Goal: Task Accomplishment & Management: Use online tool/utility

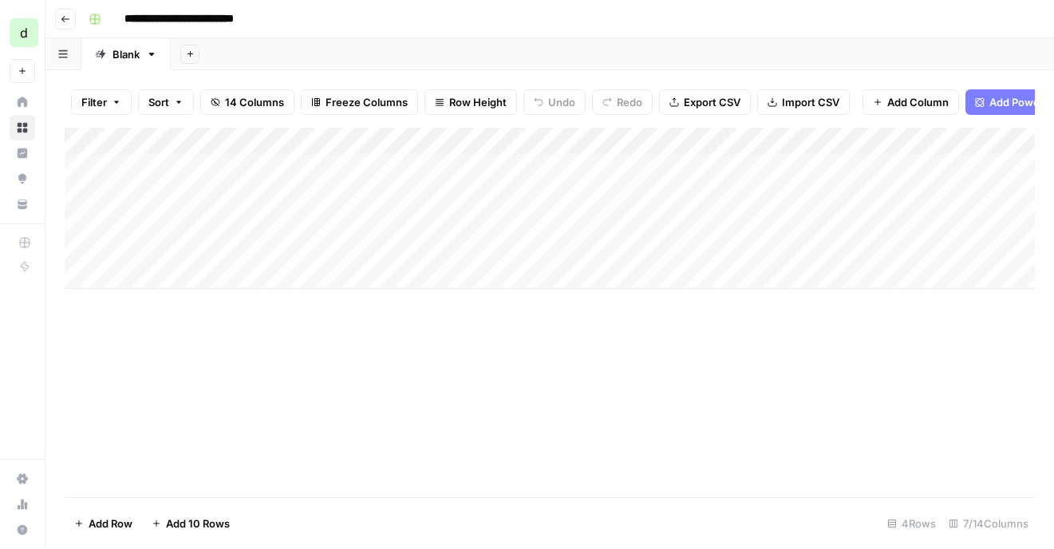
click at [572, 176] on div "Add Column" at bounding box center [550, 208] width 970 height 161
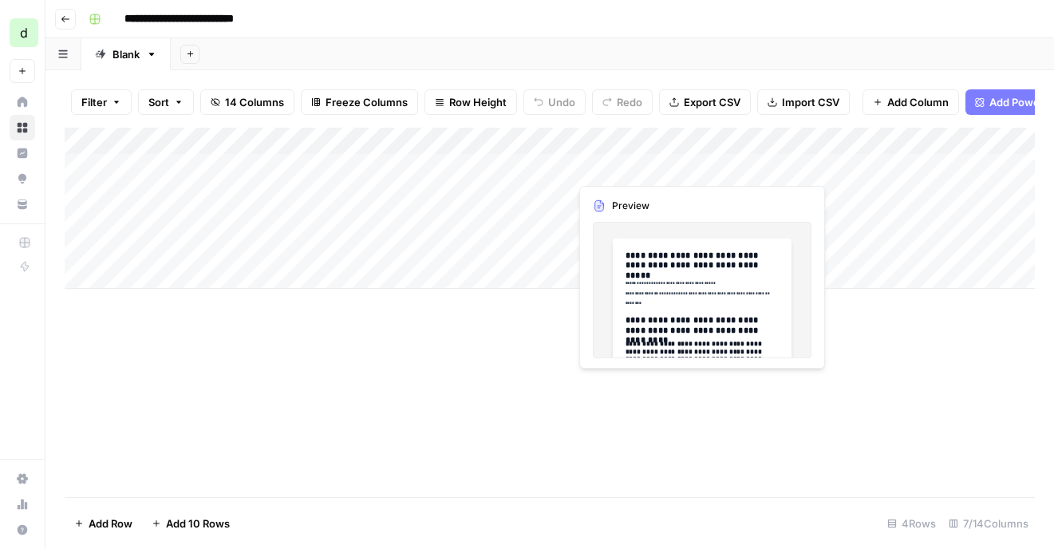
click at [624, 170] on div "Add Column" at bounding box center [550, 208] width 970 height 161
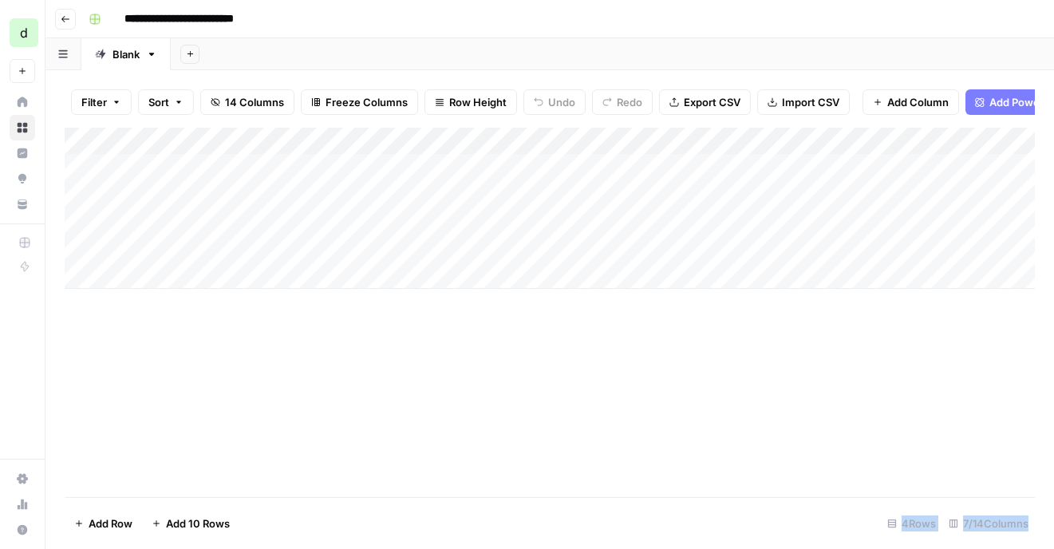
click at [624, 170] on div at bounding box center [642, 167] width 146 height 30
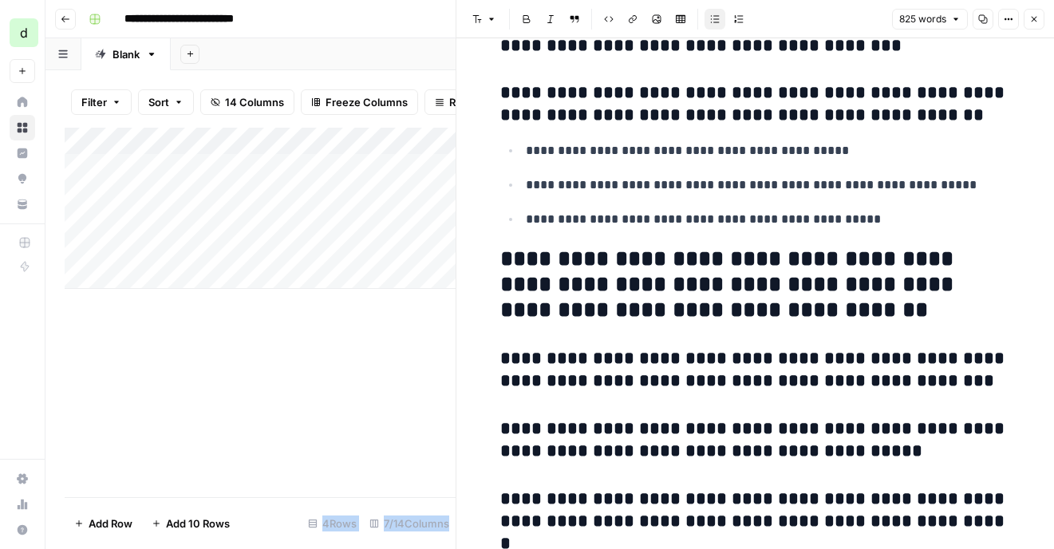
scroll to position [4062, 0]
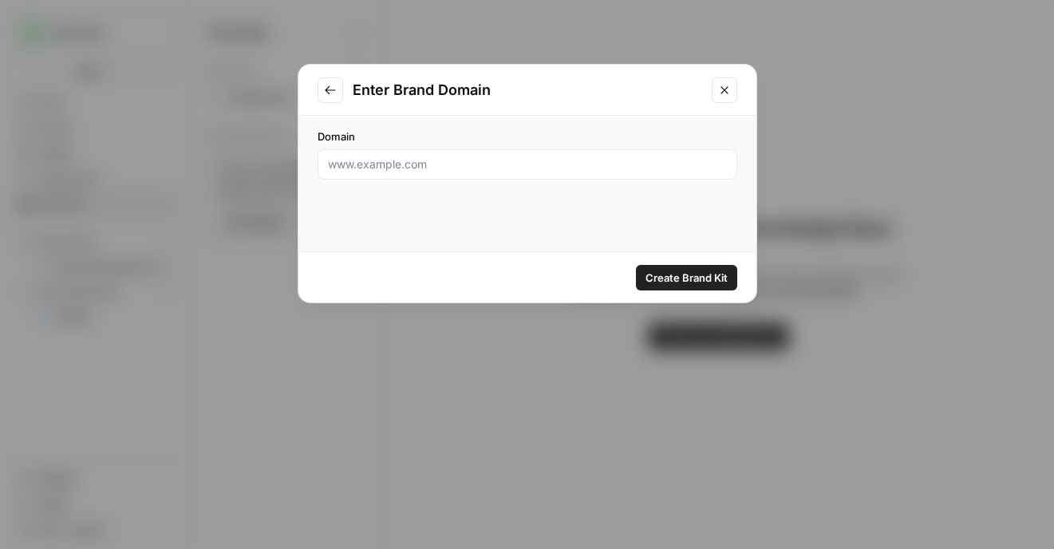
click at [528, 177] on div at bounding box center [528, 164] width 420 height 30
paste input "com"
type input "com"
click at [636, 171] on input "com" at bounding box center [527, 164] width 399 height 16
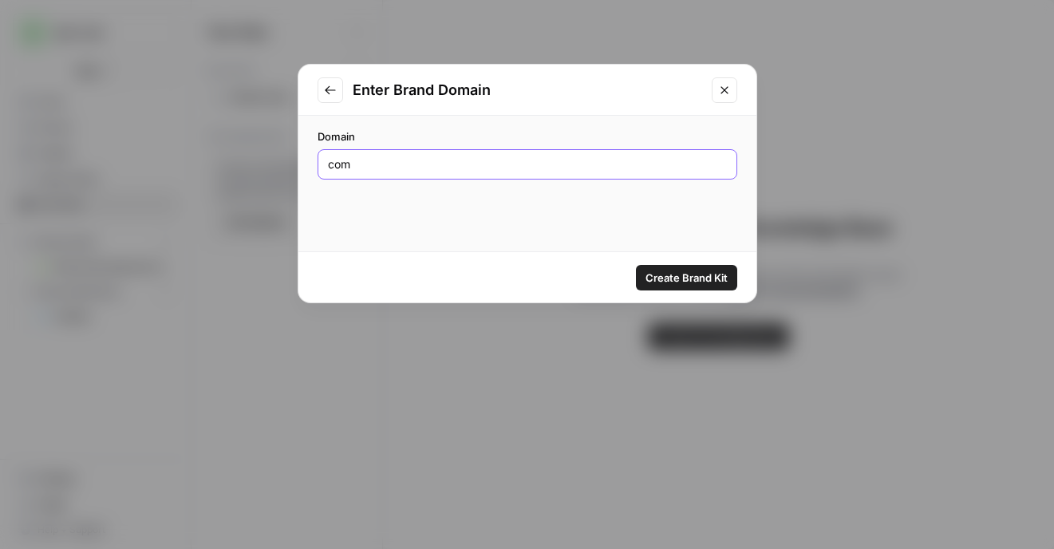
click at [636, 171] on input "com" at bounding box center [527, 164] width 399 height 16
paste input "text"
paste input "[URL][DOMAIN_NAME]"
type input "[URL][DOMAIN_NAME]"
click at [668, 270] on span "Create Brand Kit" at bounding box center [686, 278] width 82 height 16
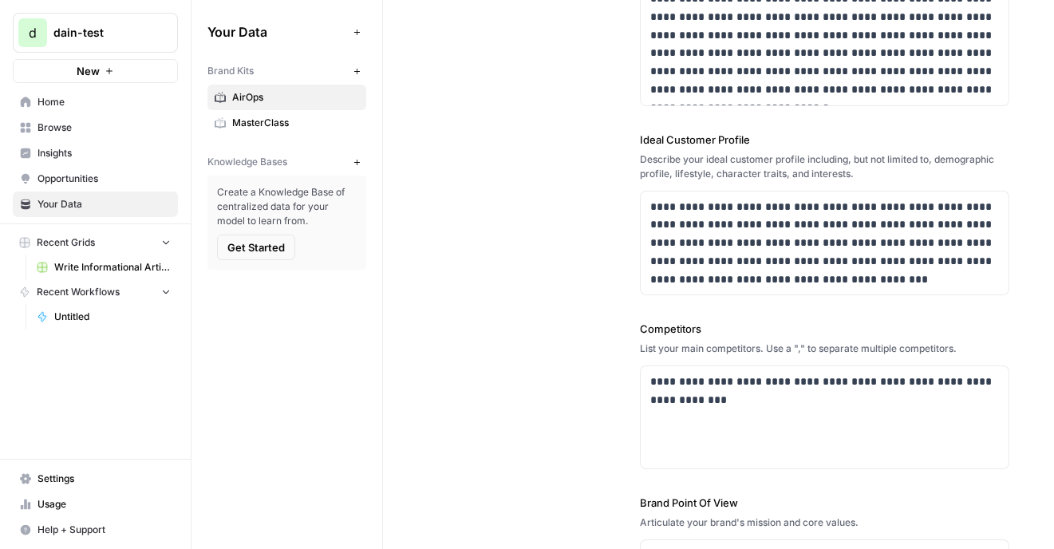
scroll to position [406, 0]
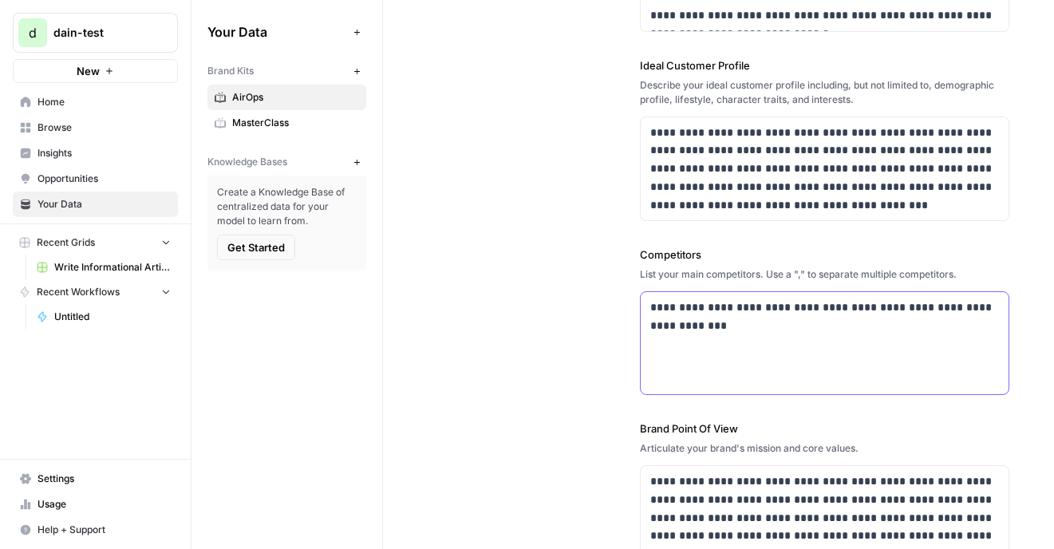
click at [775, 332] on p "**********" at bounding box center [824, 316] width 349 height 37
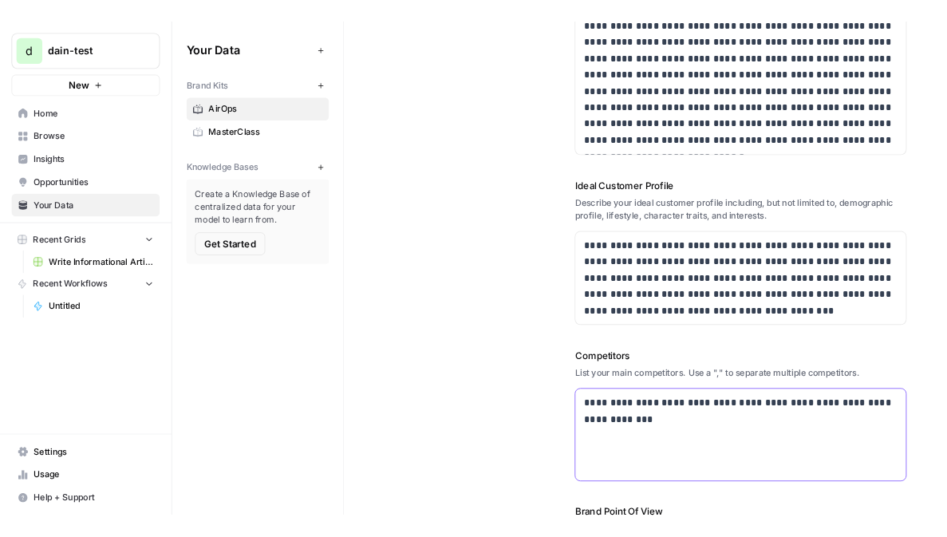
scroll to position [0, 0]
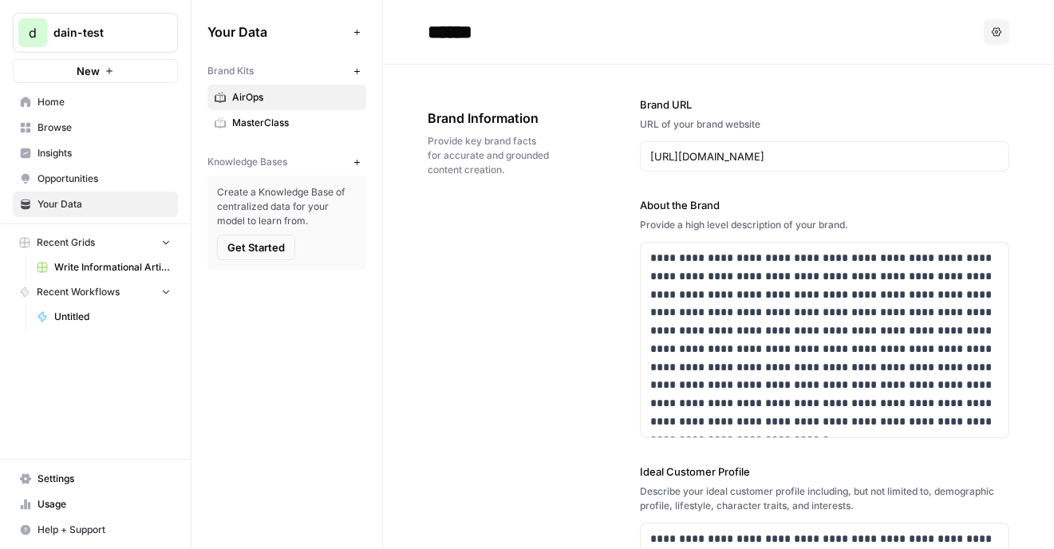
click at [353, 72] on icon "button" at bounding box center [357, 71] width 9 height 9
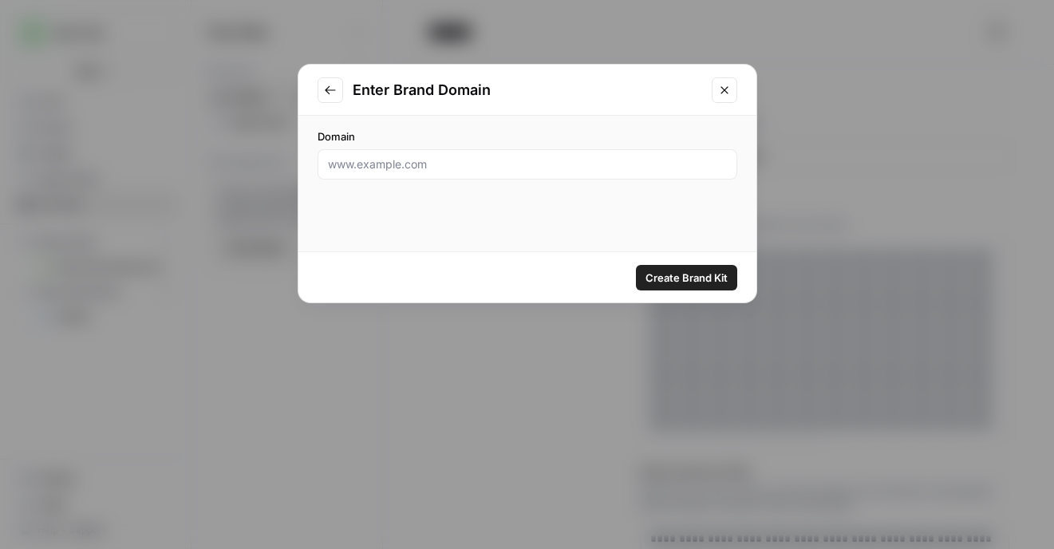
click at [337, 89] on button "Go to previous step" at bounding box center [331, 90] width 26 height 26
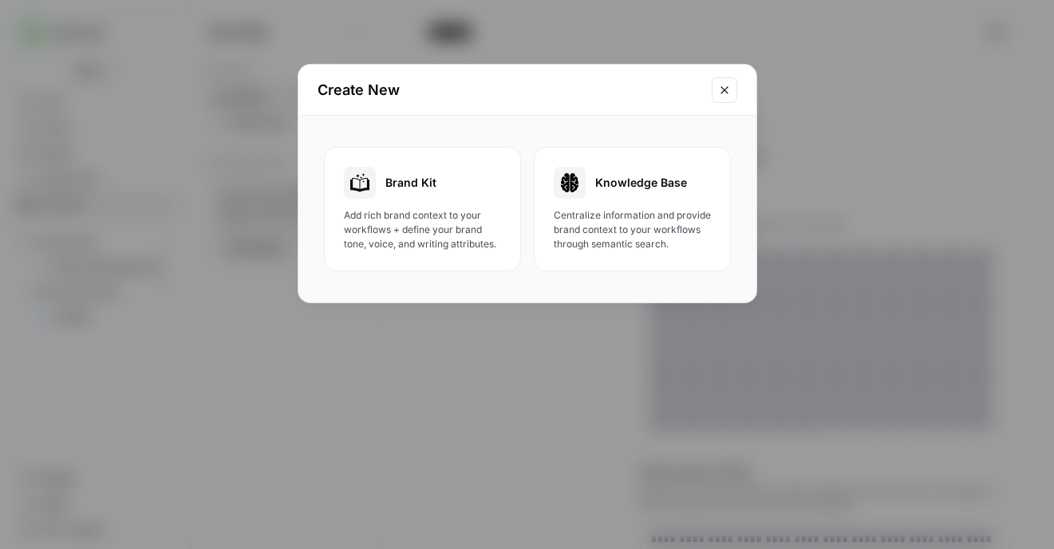
click at [703, 93] on div "Create New" at bounding box center [527, 90] width 458 height 51
click at [716, 89] on button "Close modal" at bounding box center [725, 90] width 26 height 26
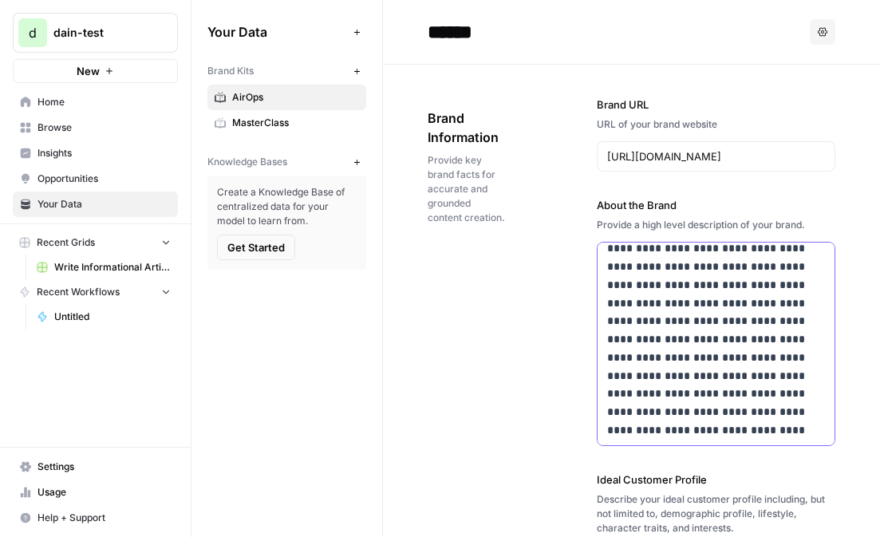
click at [693, 272] on p "**********" at bounding box center [716, 330] width 218 height 290
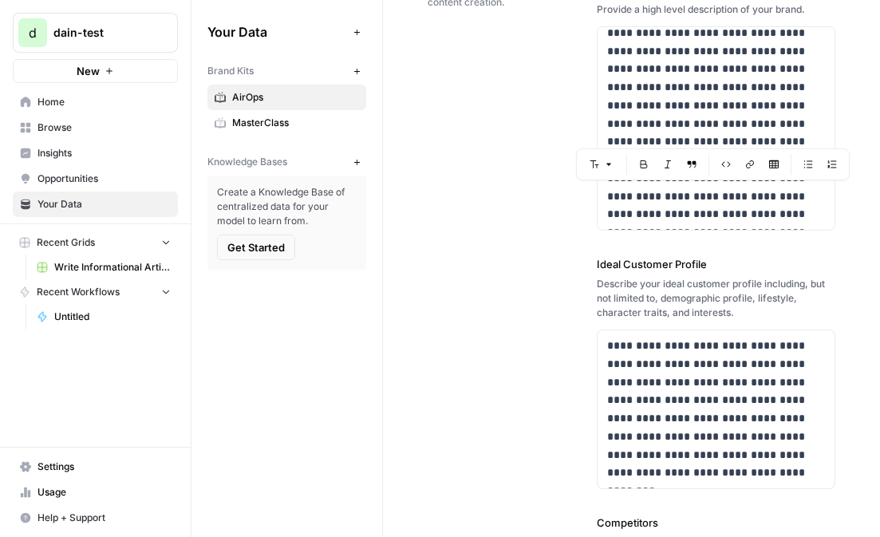
click at [592, 302] on div "**********" at bounding box center [632, 416] width 408 height 1135
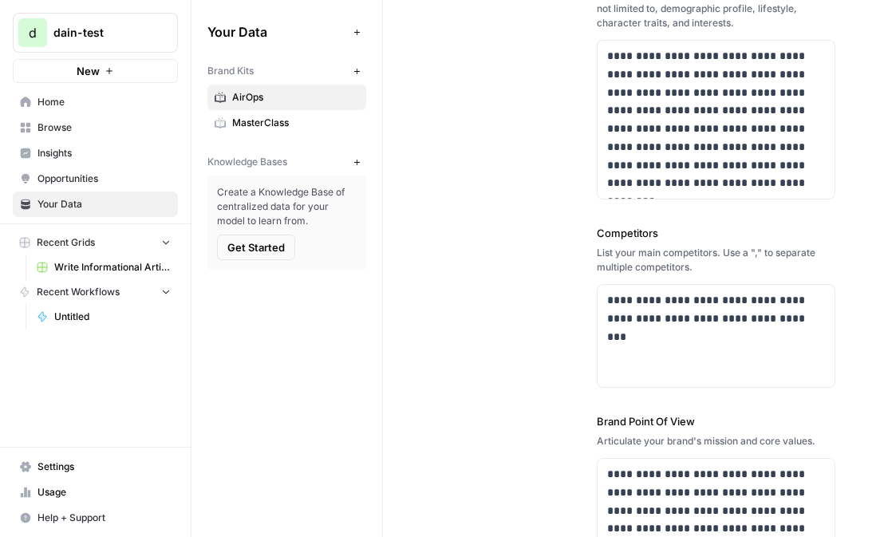
scroll to position [621, 0]
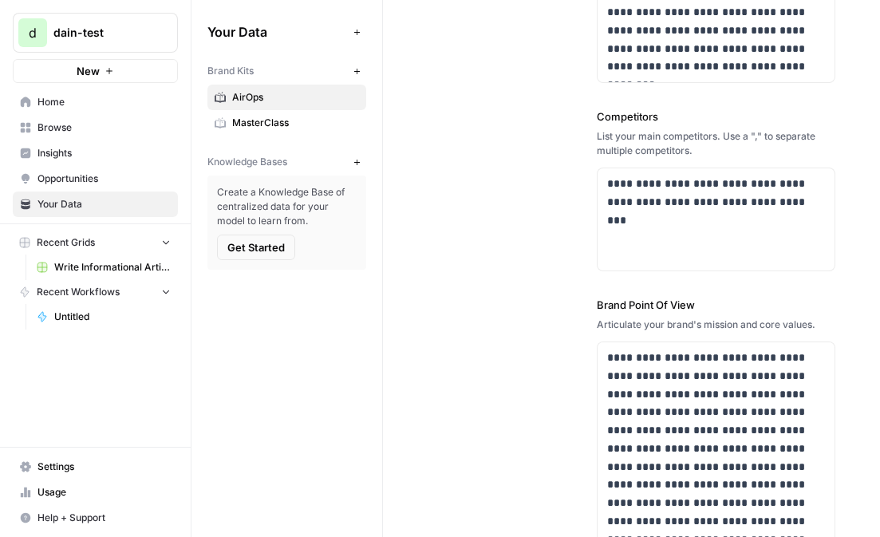
click at [291, 242] on button "Get Started" at bounding box center [256, 248] width 78 height 26
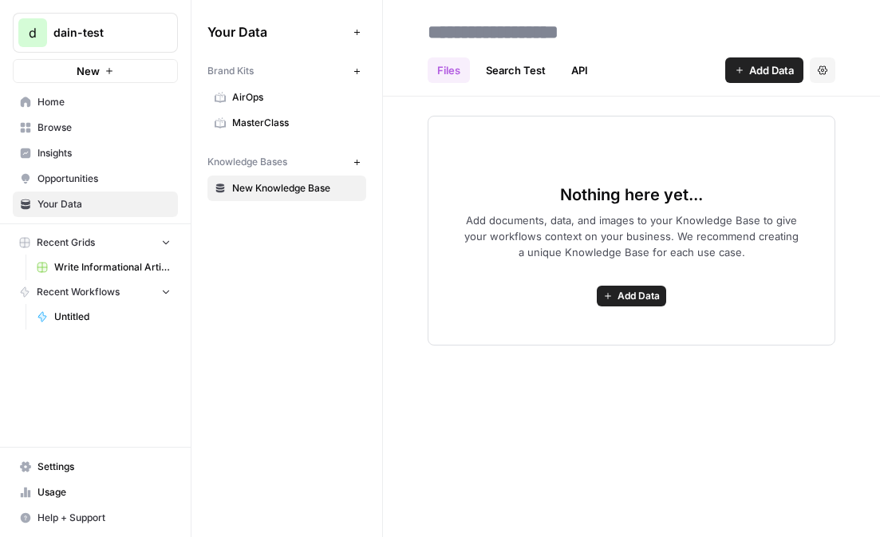
click at [507, 67] on link "Search Test" at bounding box center [515, 70] width 79 height 26
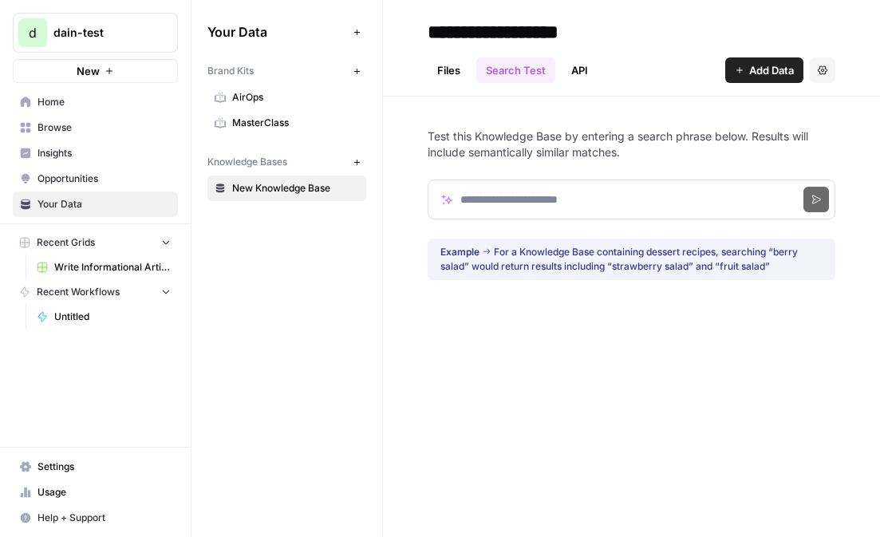
click at [568, 70] on link "API" at bounding box center [580, 70] width 36 height 26
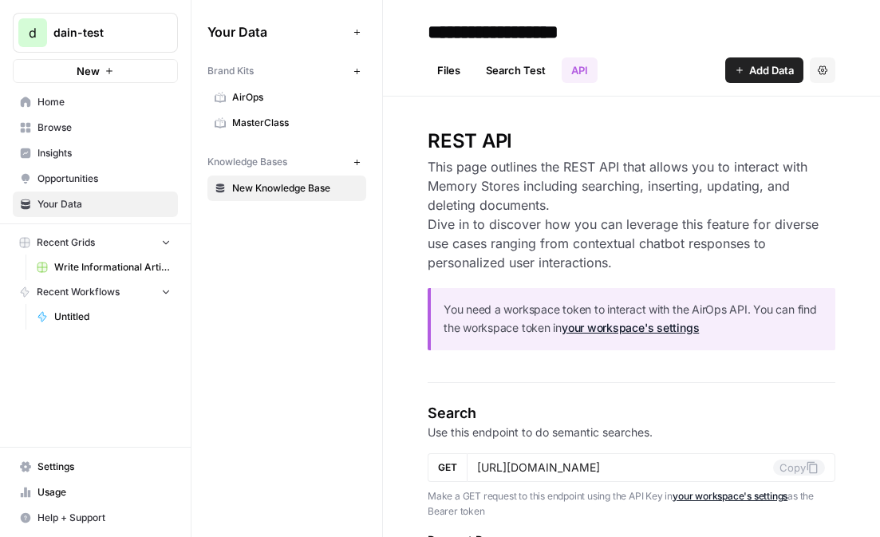
click at [527, 70] on link "Search Test" at bounding box center [515, 70] width 79 height 26
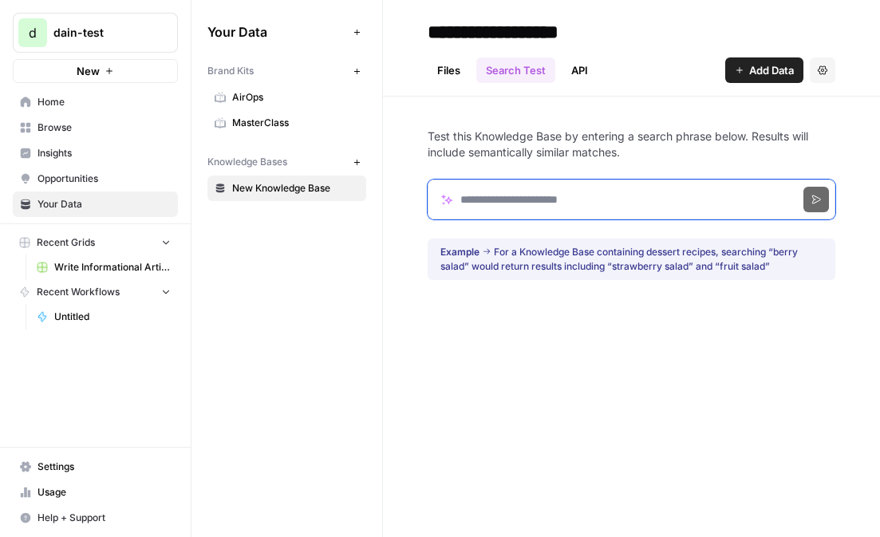
click at [564, 198] on input "Search phrase" at bounding box center [632, 200] width 408 height 40
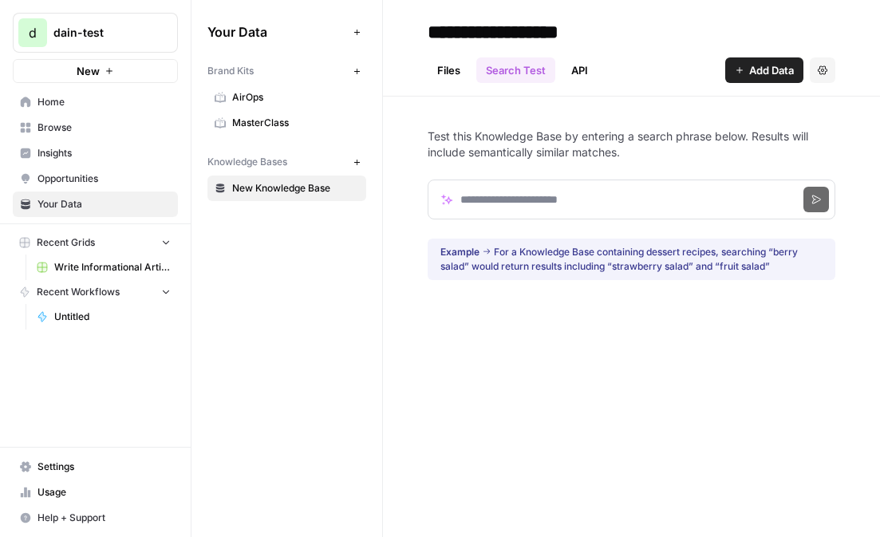
click at [629, 140] on p "Test this Knowledge Base by entering a search phrase below. Results will includ…" at bounding box center [632, 144] width 408 height 32
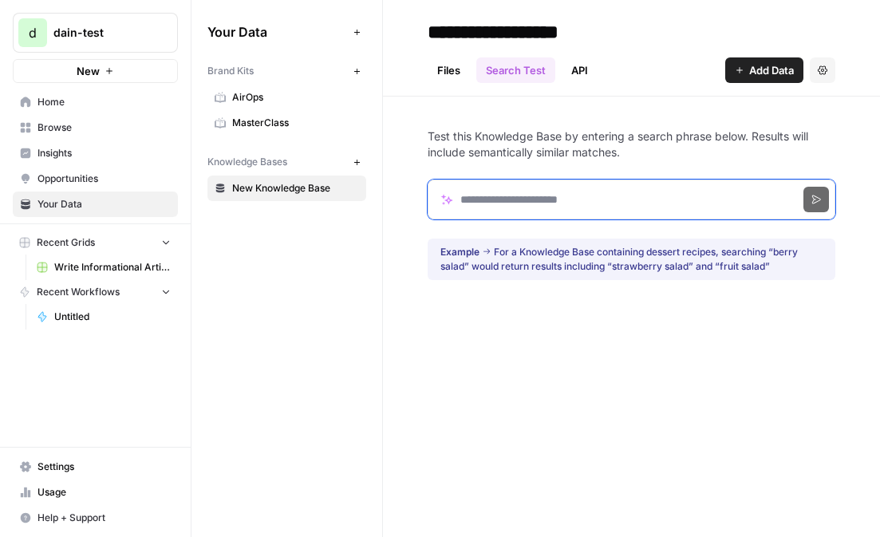
click at [620, 203] on input "Search phrase" at bounding box center [632, 200] width 408 height 40
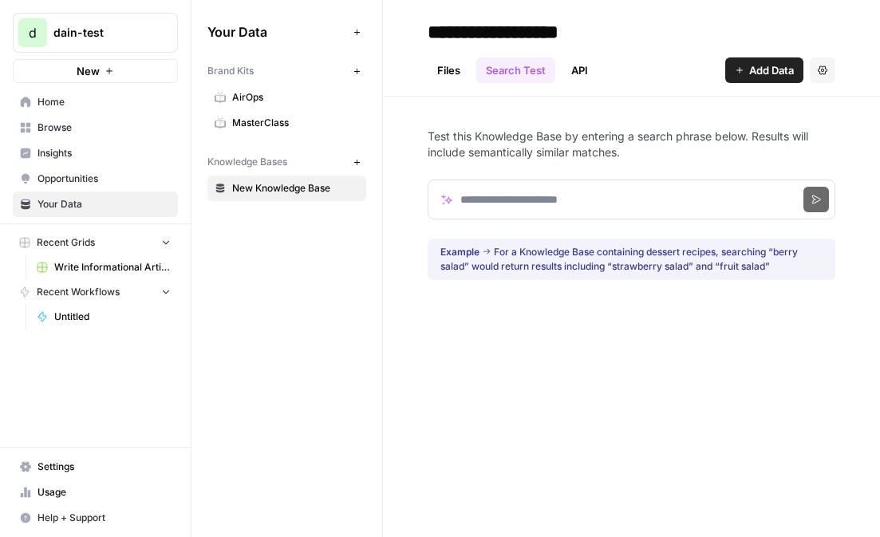
click at [452, 73] on link "Files" at bounding box center [449, 70] width 42 height 26
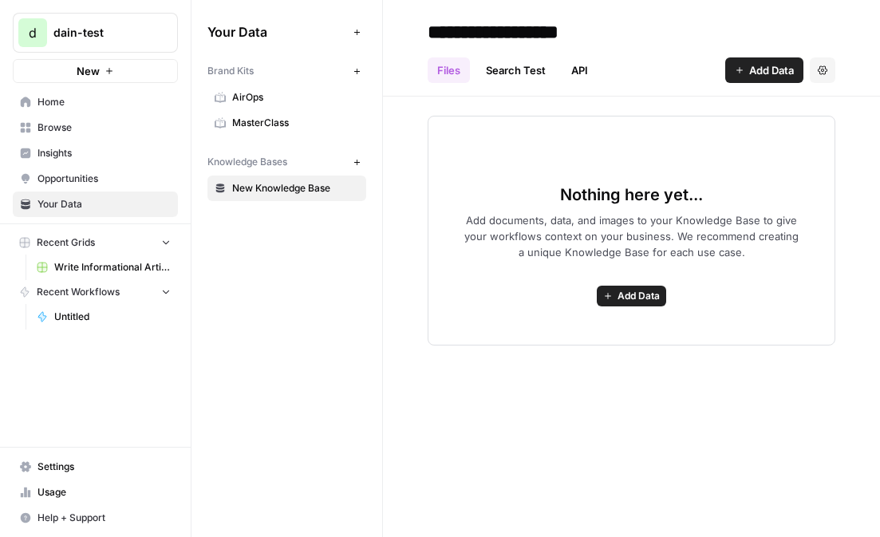
click at [284, 217] on div "Your Data Add Data Brand Kits New AirOps MasterClass Knowledge Bases New New Kn…" at bounding box center [286, 110] width 191 height 220
click at [143, 236] on button "Recent Grids" at bounding box center [95, 243] width 165 height 24
click at [144, 263] on button "Recent Workflows" at bounding box center [95, 266] width 165 height 24
click at [114, 157] on span "Insights" at bounding box center [103, 153] width 133 height 14
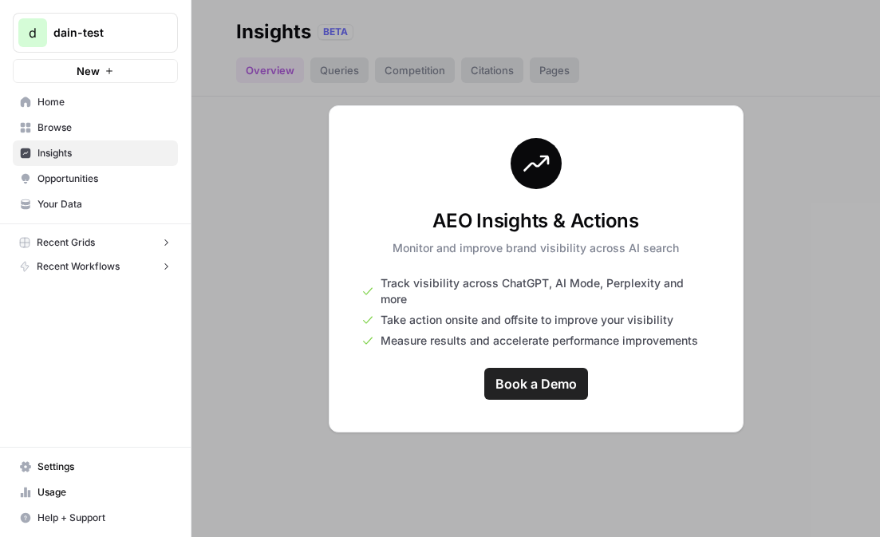
click at [110, 138] on link "Browse" at bounding box center [95, 128] width 165 height 26
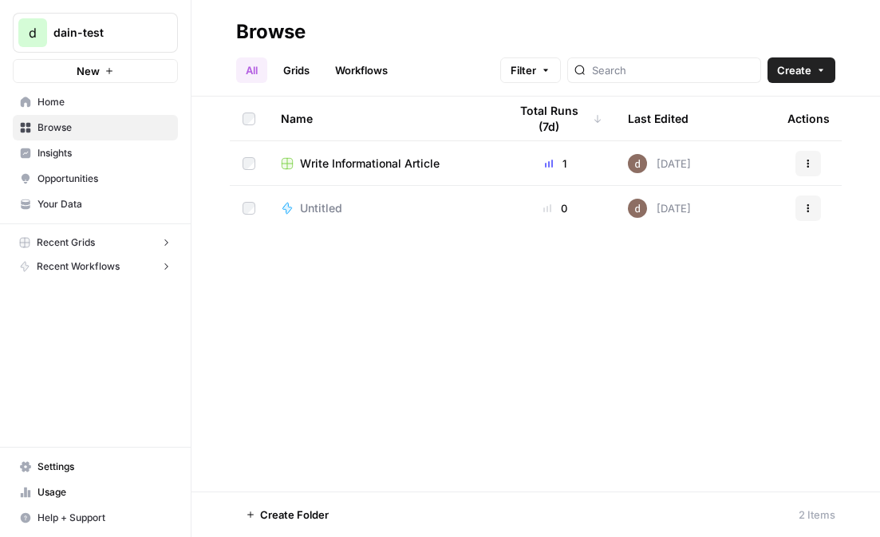
click at [124, 109] on link "Home" at bounding box center [95, 102] width 165 height 26
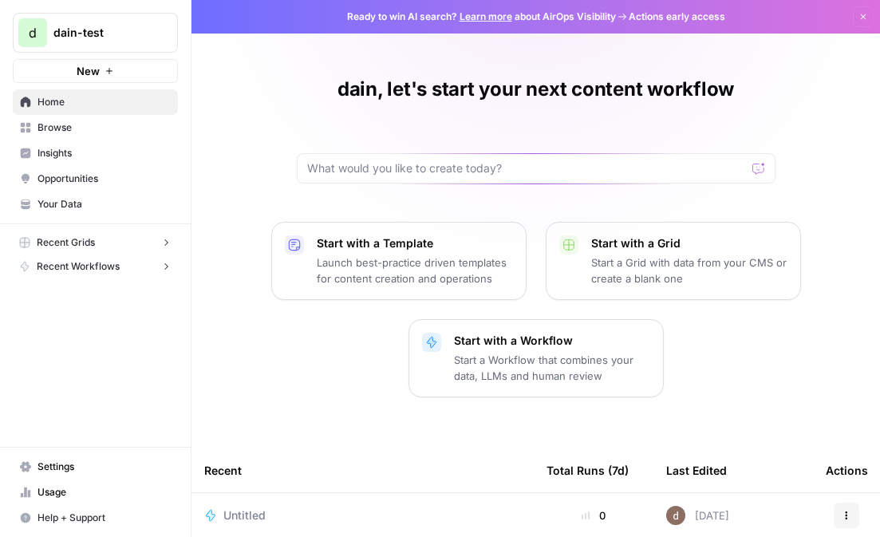
click at [115, 131] on span "Browse" at bounding box center [103, 127] width 133 height 14
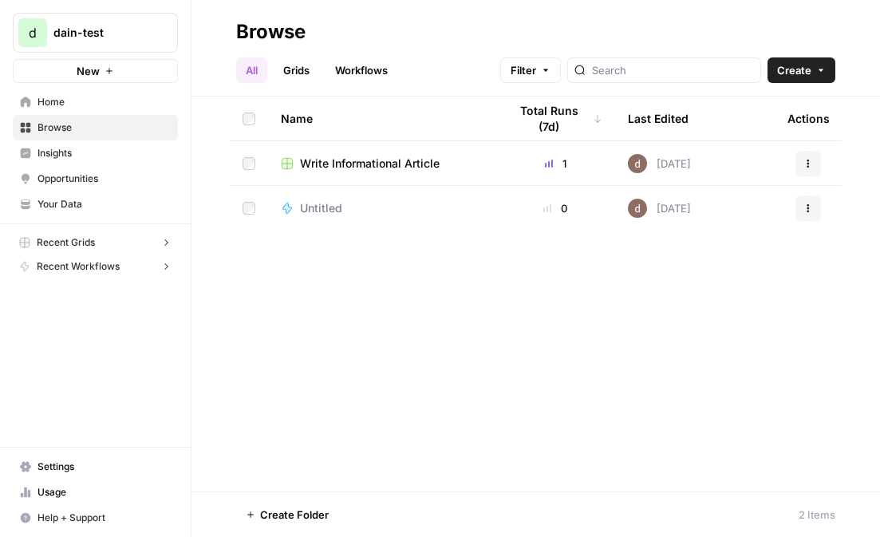
click at [294, 74] on link "Grids" at bounding box center [296, 70] width 45 height 26
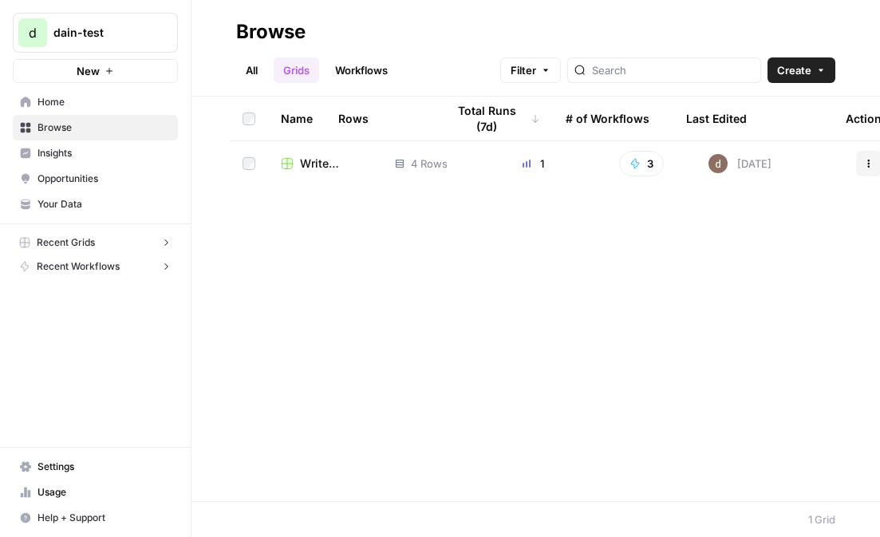
click at [334, 158] on span "Write Informational Article" at bounding box center [334, 164] width 69 height 16
click at [257, 75] on link "All" at bounding box center [251, 70] width 31 height 26
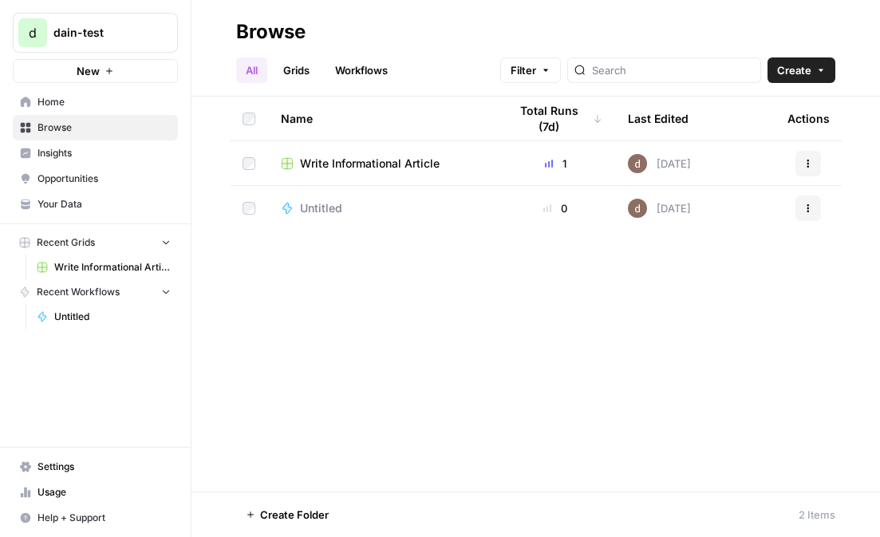
click at [132, 147] on span "Insights" at bounding box center [103, 153] width 133 height 14
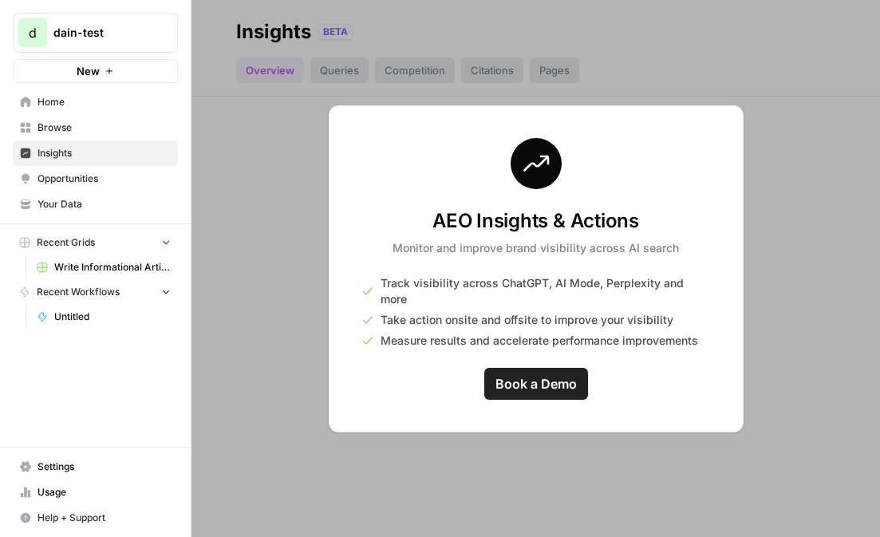
click at [124, 126] on span "Browse" at bounding box center [103, 127] width 133 height 14
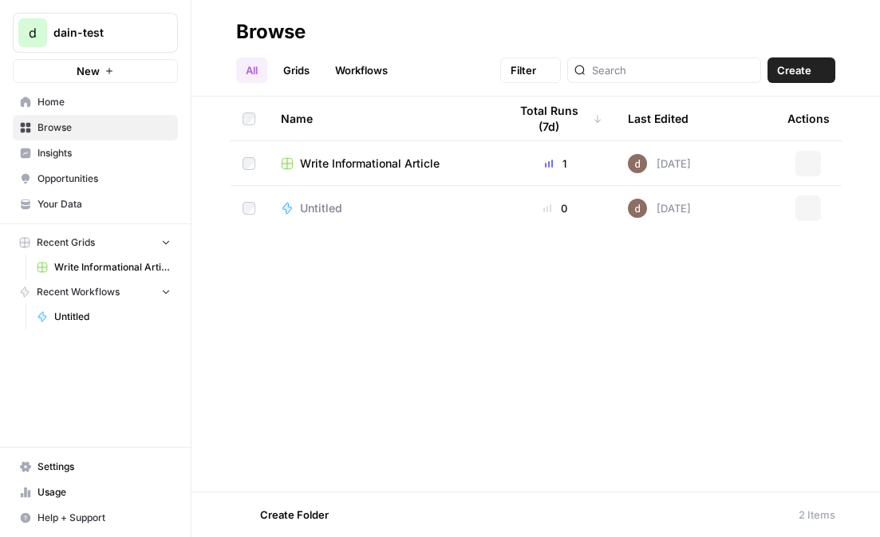
click at [124, 116] on link "Browse" at bounding box center [95, 128] width 165 height 26
click at [123, 109] on link "Home" at bounding box center [95, 102] width 165 height 26
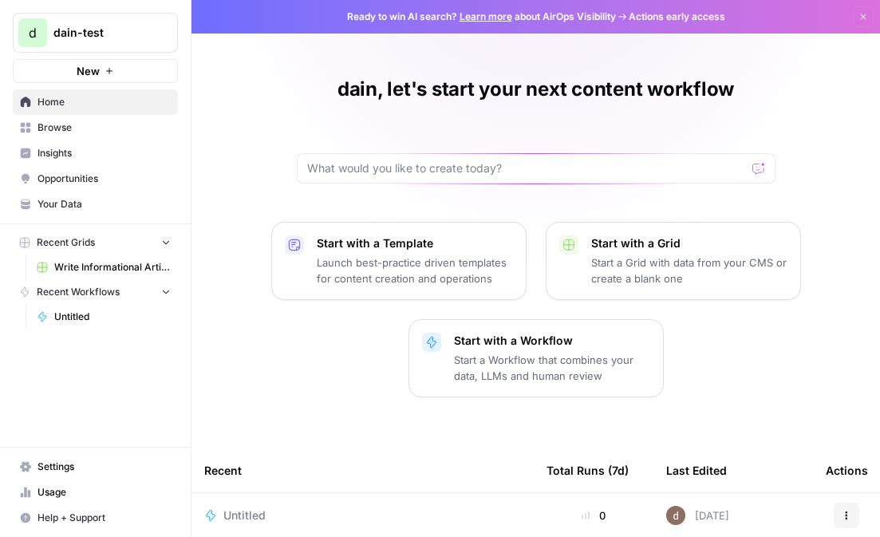
scroll to position [71, 0]
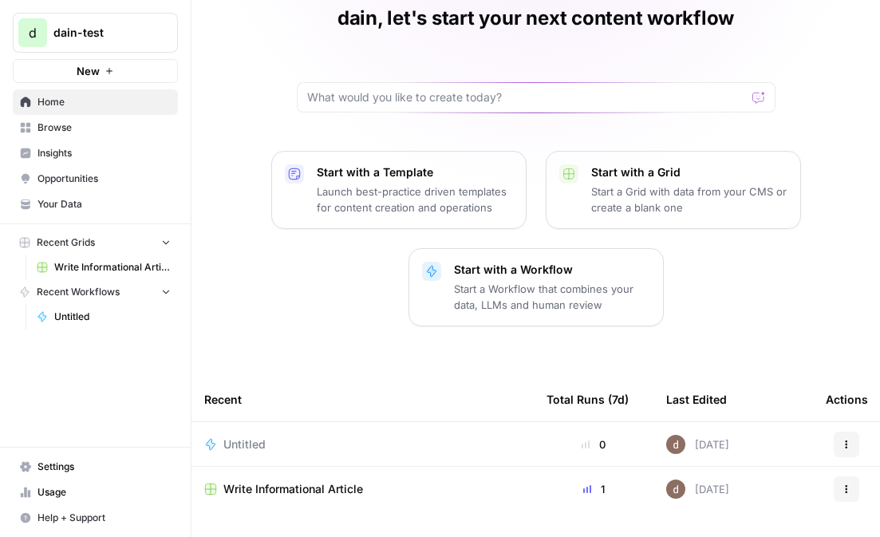
click at [452, 225] on button "Start with a Template Launch best-practice driven templates for content creatio…" at bounding box center [398, 190] width 255 height 78
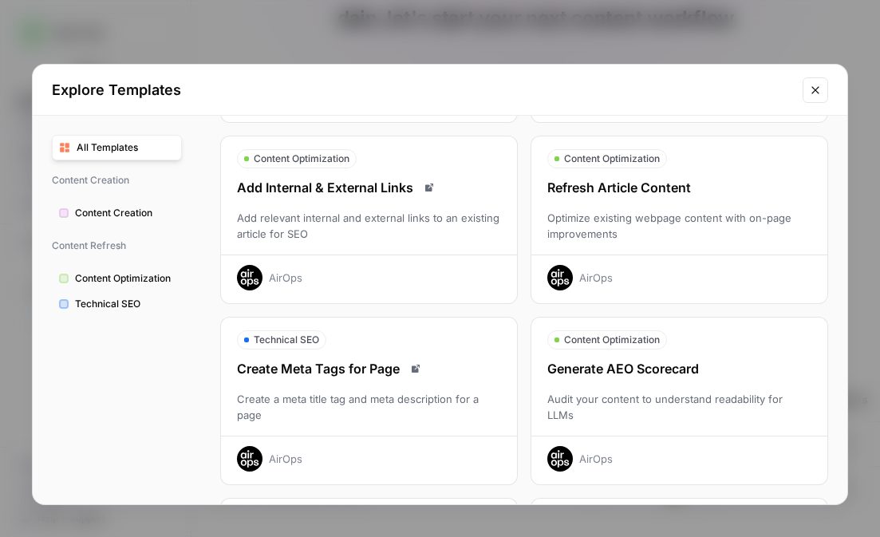
scroll to position [0, 0]
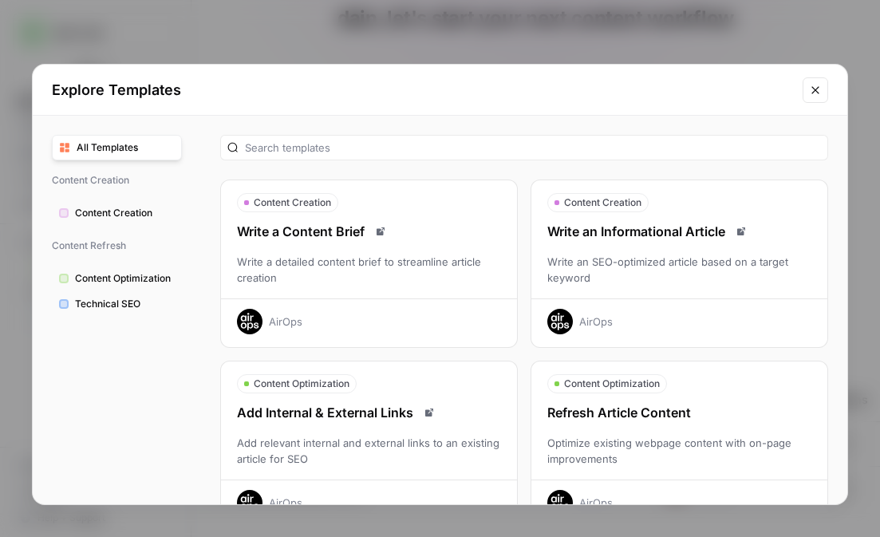
click at [404, 137] on div at bounding box center [524, 148] width 608 height 26
click at [488, 395] on button "Content Optimization Add Internal & External Links Add relevant internal and ex…" at bounding box center [369, 445] width 298 height 168
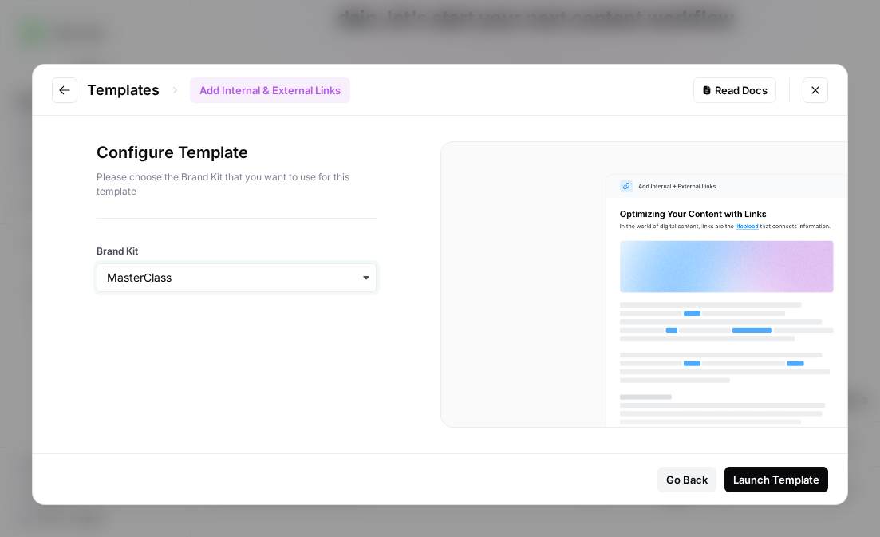
click at [333, 278] on input "Brand Kit" at bounding box center [236, 278] width 259 height 16
click at [320, 314] on div "MasterClass" at bounding box center [236, 321] width 278 height 30
click at [781, 470] on button "Launch Template" at bounding box center [776, 480] width 104 height 26
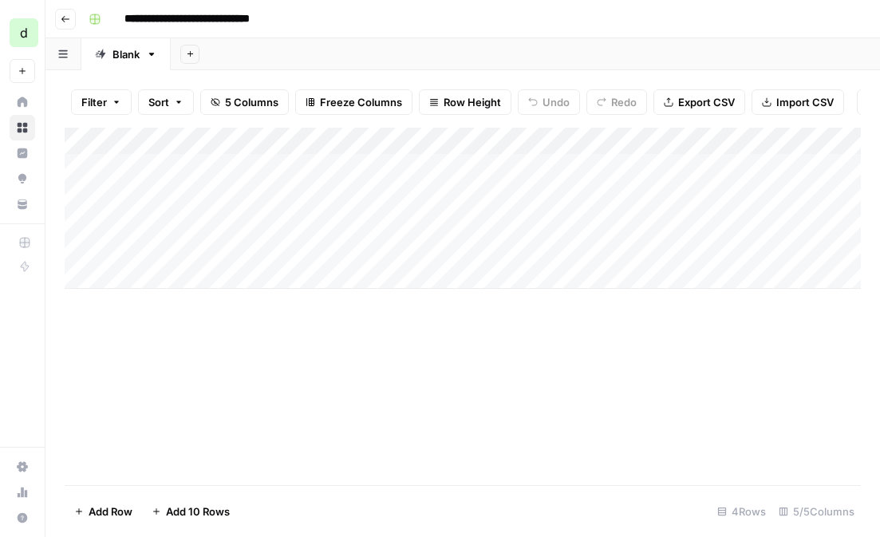
click at [316, 168] on div "Add Column" at bounding box center [463, 208] width 796 height 161
click at [318, 188] on div "Add Column" at bounding box center [463, 208] width 796 height 161
click at [563, 161] on div "Add Column" at bounding box center [463, 208] width 796 height 161
click at [862, 471] on icon "close" at bounding box center [857, 474] width 11 height 13
click at [464, 139] on div "Add Column" at bounding box center [463, 208] width 796 height 161
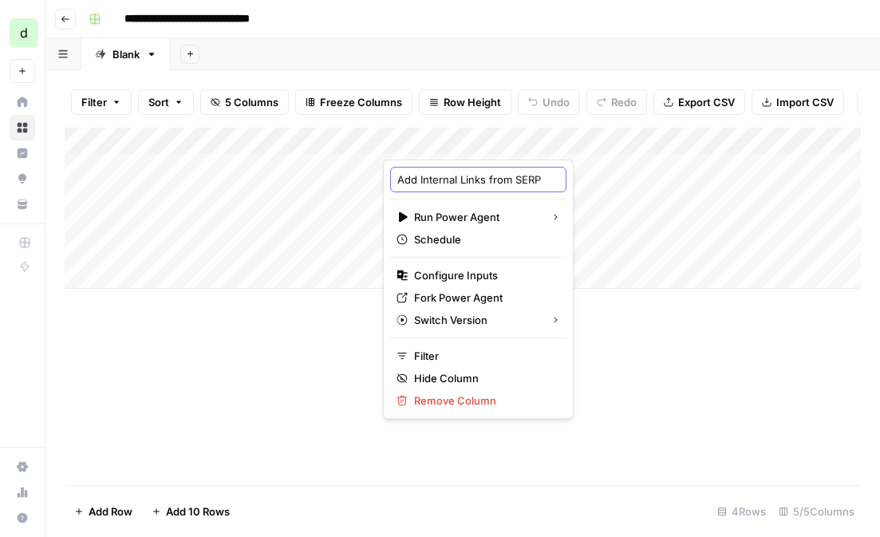
click at [481, 185] on input "Add Internal Links from SERP" at bounding box center [478, 180] width 162 height 16
click at [485, 182] on input "Add Internal Links from SERP" at bounding box center [478, 180] width 162 height 16
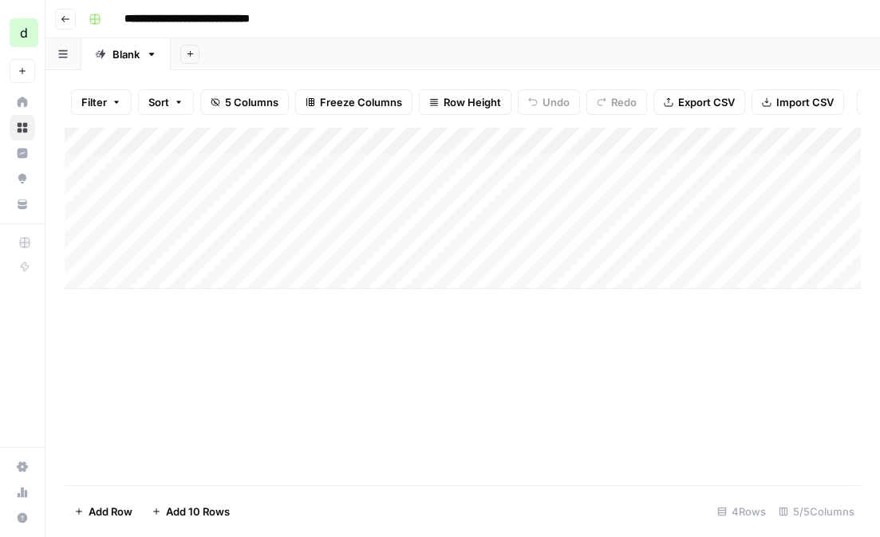
click at [483, 137] on div "Add Column" at bounding box center [463, 208] width 796 height 161
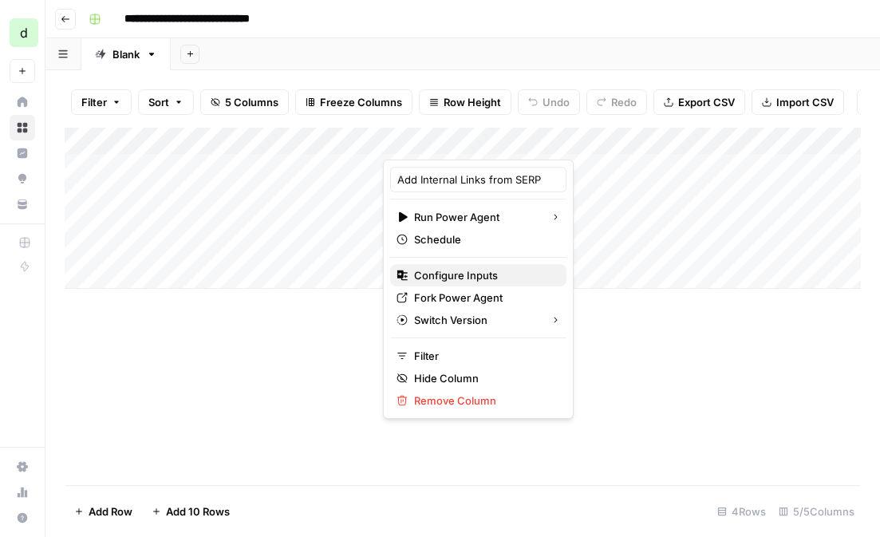
click at [495, 274] on span "Configure Inputs" at bounding box center [484, 275] width 140 height 16
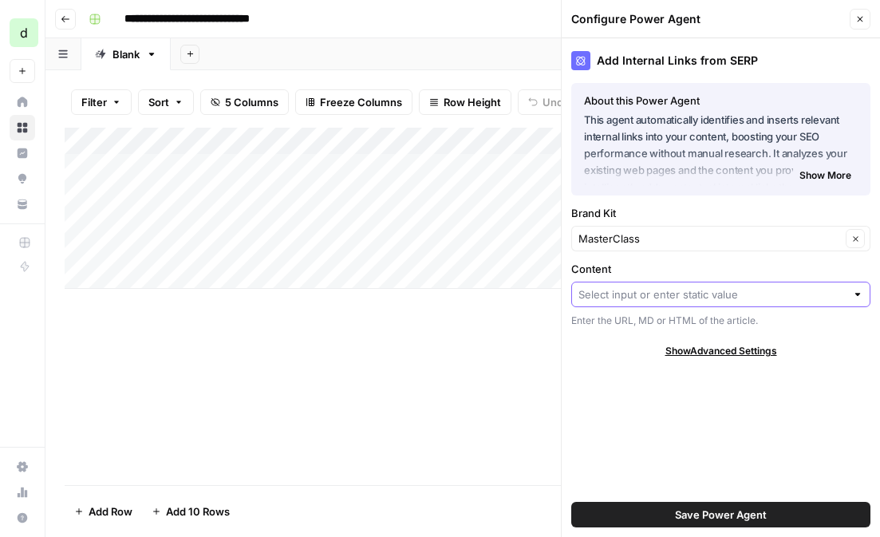
click at [659, 296] on input "Content" at bounding box center [711, 294] width 267 height 16
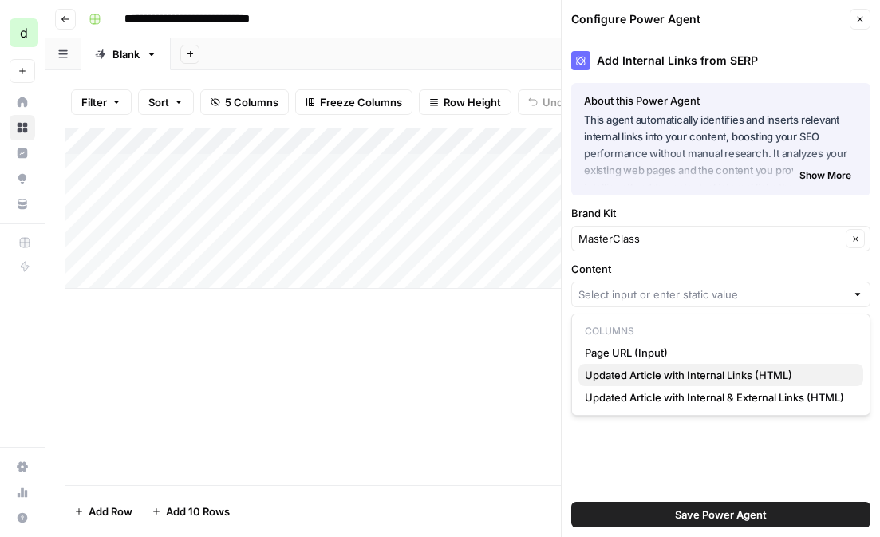
click at [663, 373] on span "Updated Article with Internal Links (HTML)" at bounding box center [718, 375] width 266 height 16
type input "Updated Article with Internal Links (HTML)"
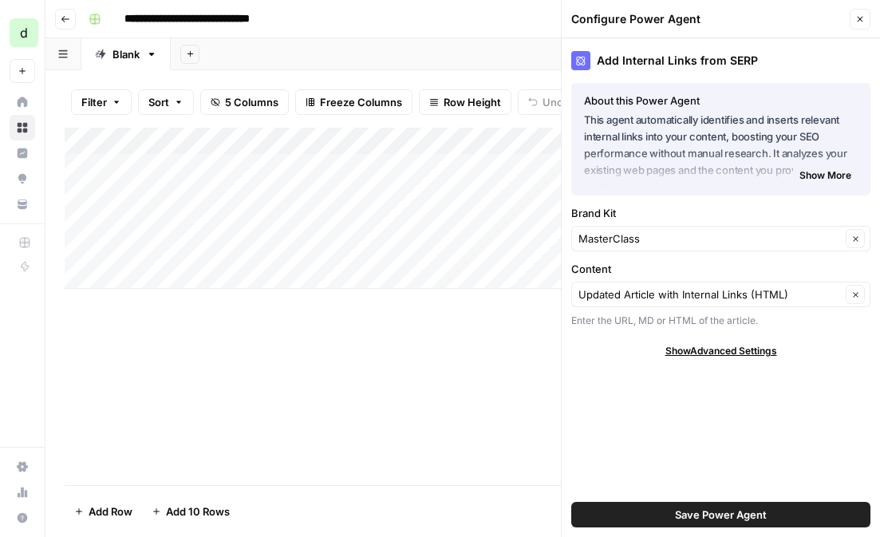
click at [697, 511] on span "Save Power Agent" at bounding box center [721, 515] width 92 height 16
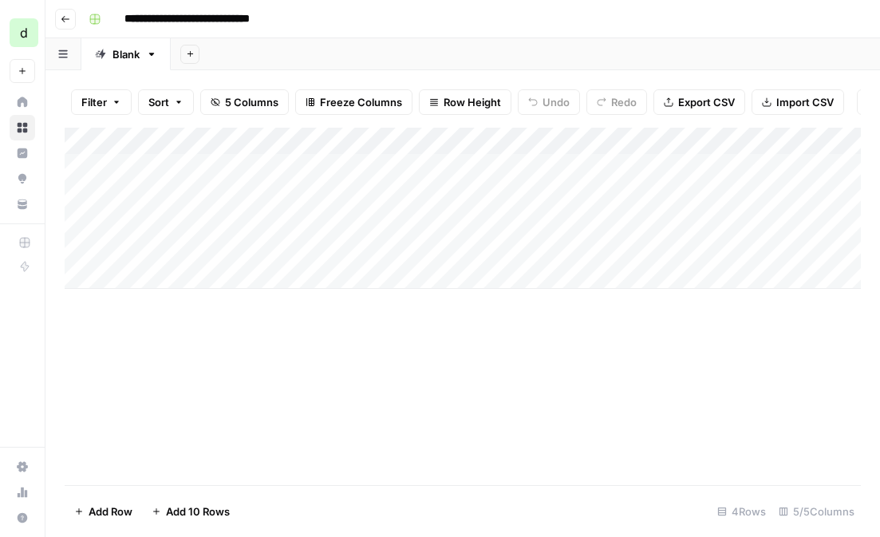
click at [570, 172] on div "Add Column" at bounding box center [463, 208] width 796 height 161
click at [509, 174] on div "Add Column" at bounding box center [463, 208] width 796 height 161
click at [334, 172] on div "Add Column" at bounding box center [463, 208] width 796 height 161
click at [459, 172] on div "Add Column" at bounding box center [463, 208] width 796 height 161
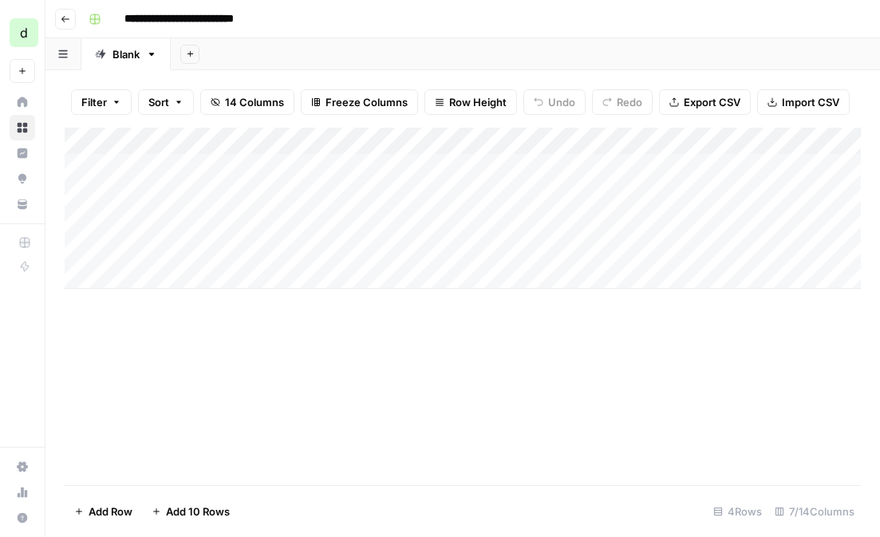
click at [459, 172] on body "**********" at bounding box center [440, 268] width 880 height 537
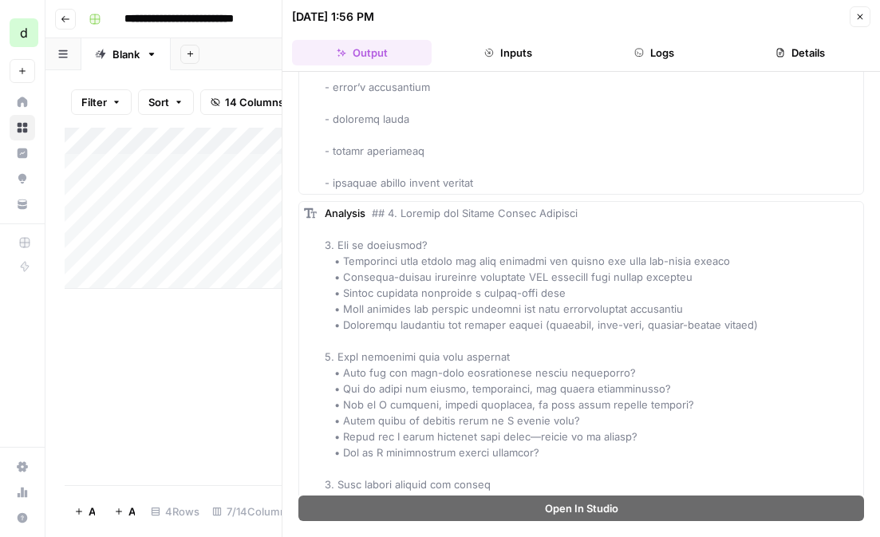
scroll to position [2992, 0]
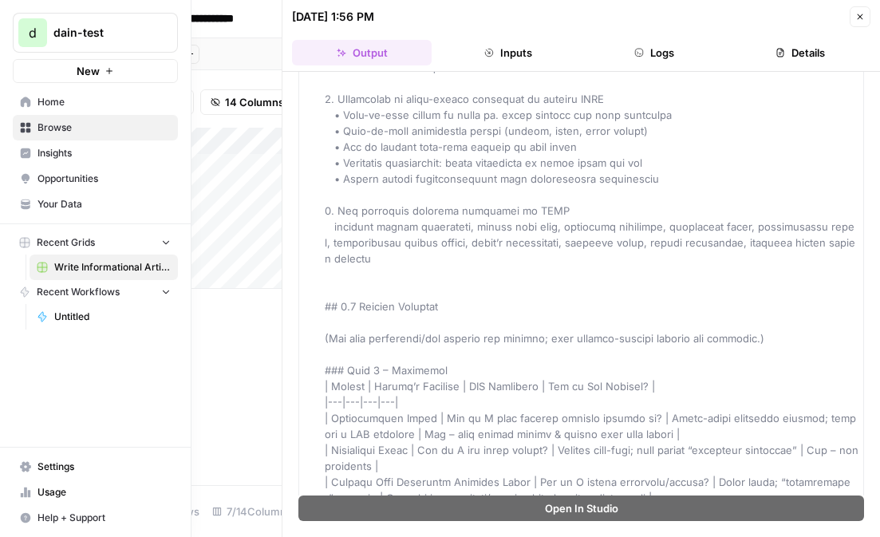
click at [53, 85] on nav "Home Browse Insights Opportunities Your Data" at bounding box center [95, 153] width 191 height 140
click at [53, 80] on button "New" at bounding box center [95, 71] width 165 height 24
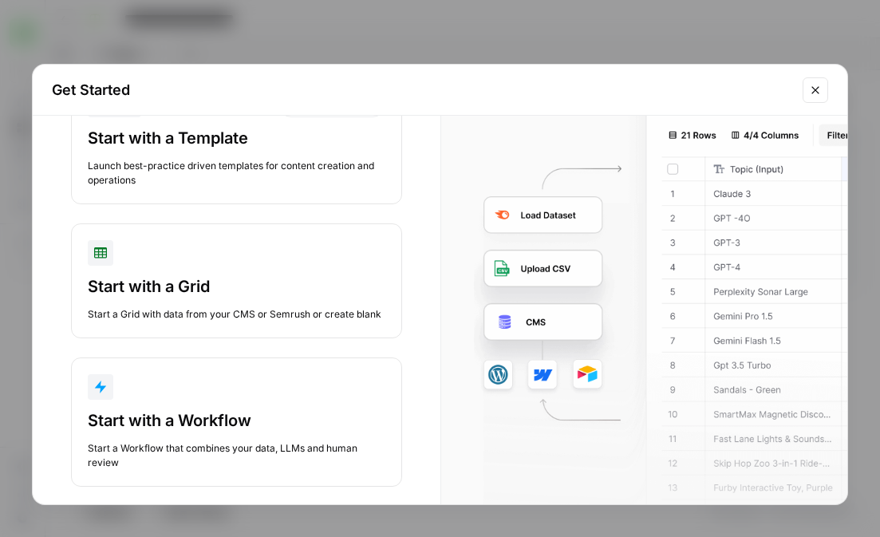
scroll to position [100, 0]
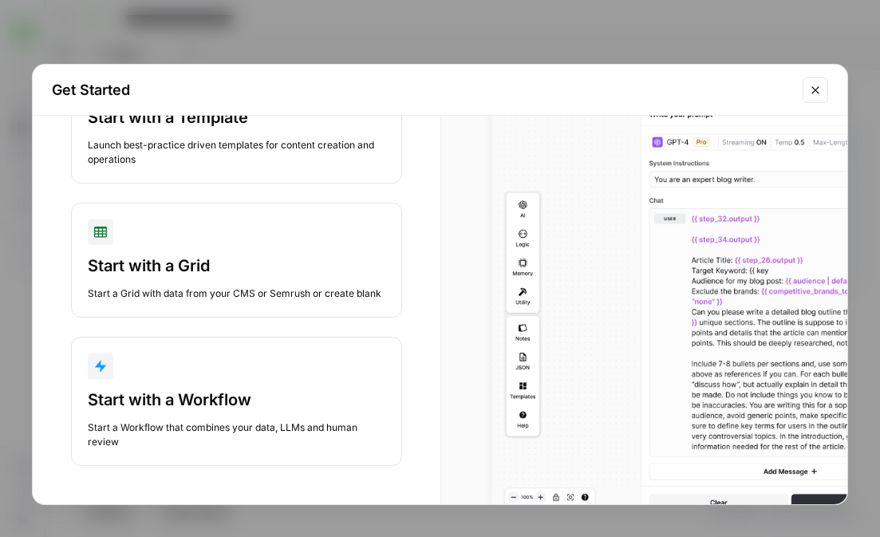
click at [128, 414] on div "Start with a Workflow Start a Workflow that combines your data, LLMs and human …" at bounding box center [237, 419] width 298 height 61
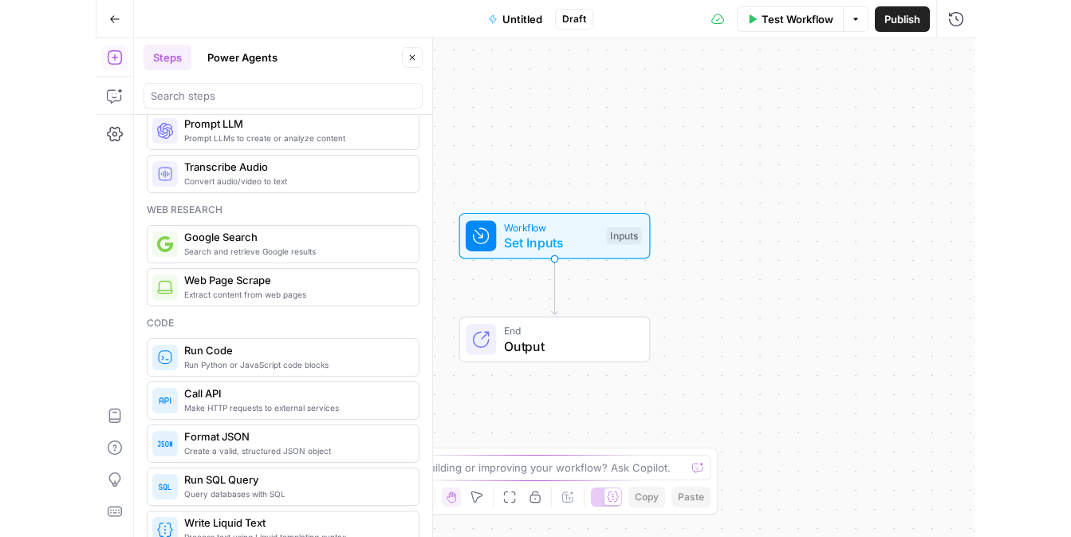
scroll to position [38, 0]
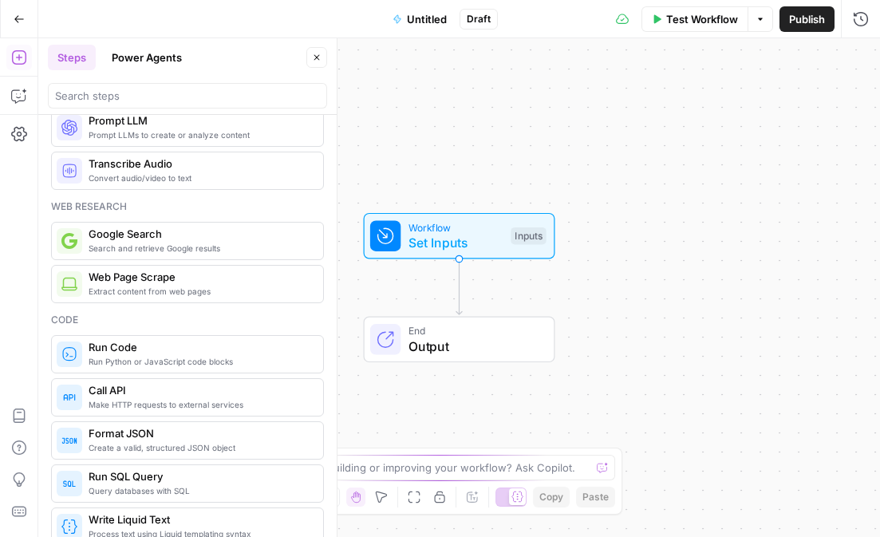
click at [250, 242] on span "Search and retrieve Google results" at bounding box center [200, 248] width 222 height 13
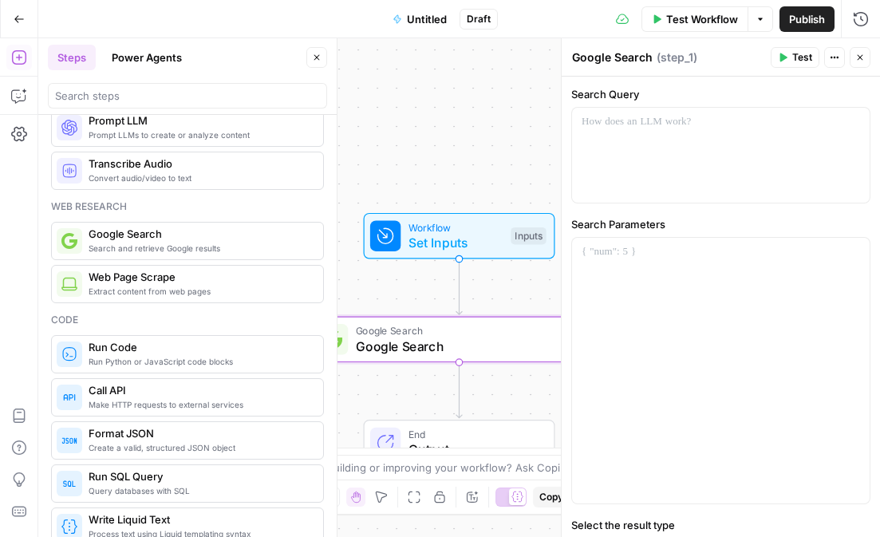
click at [258, 281] on span "Web Page Scrape" at bounding box center [200, 277] width 222 height 16
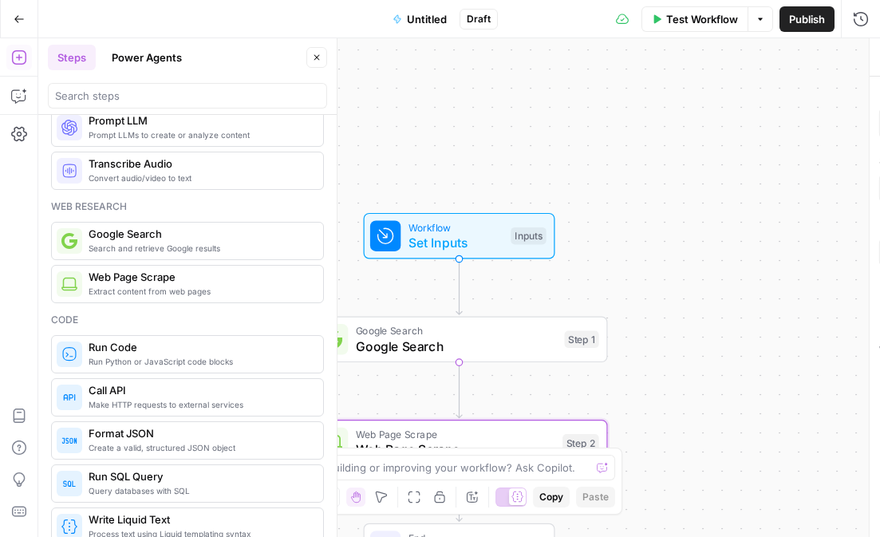
type textarea "Web Page Scrape"
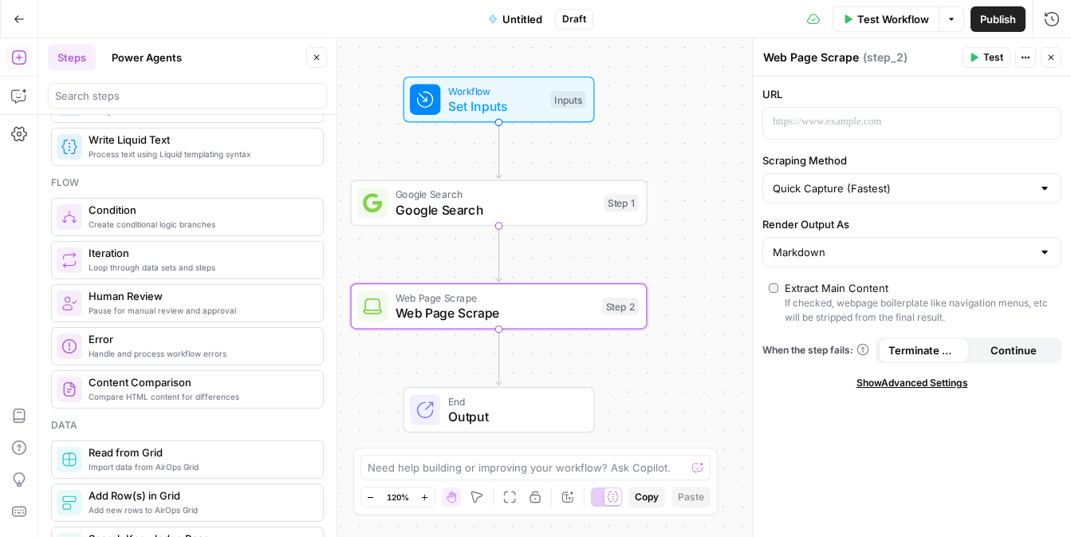
scroll to position [0, 0]
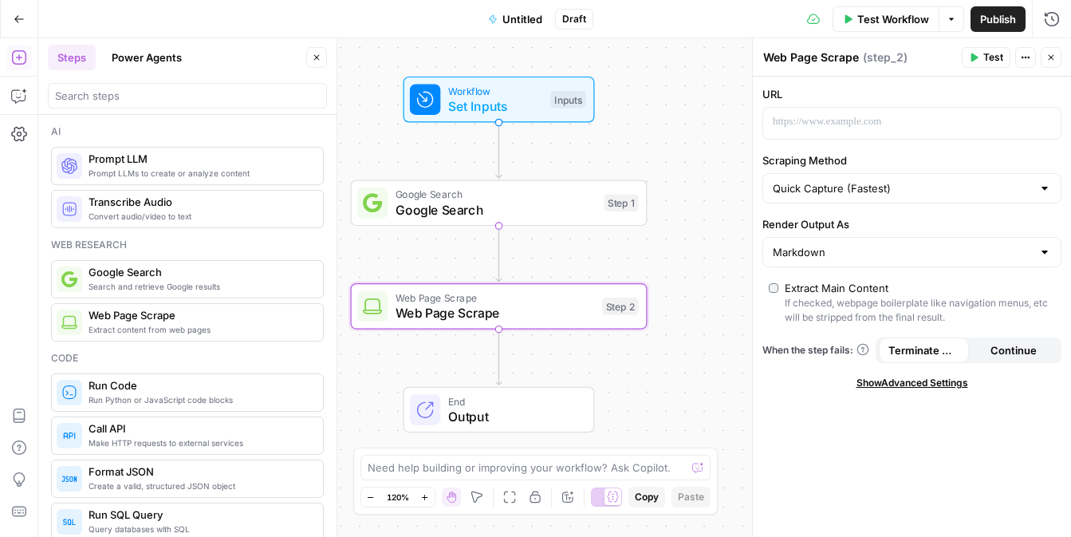
click at [200, 46] on div "Steps Power Agents" at bounding box center [175, 58] width 254 height 26
click at [173, 49] on button "Power Agents" at bounding box center [146, 58] width 89 height 26
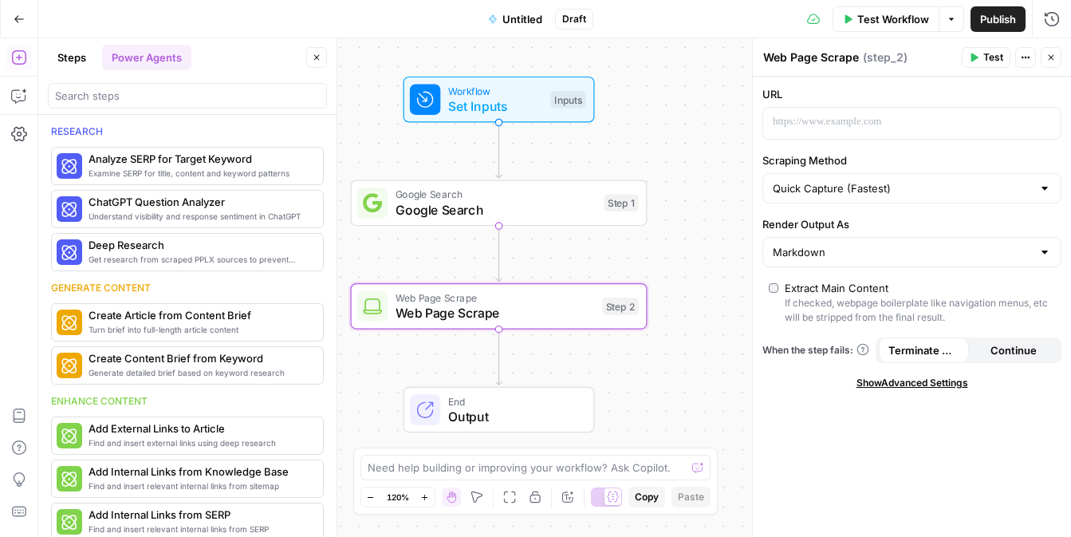
click at [81, 52] on button "Steps" at bounding box center [72, 58] width 48 height 26
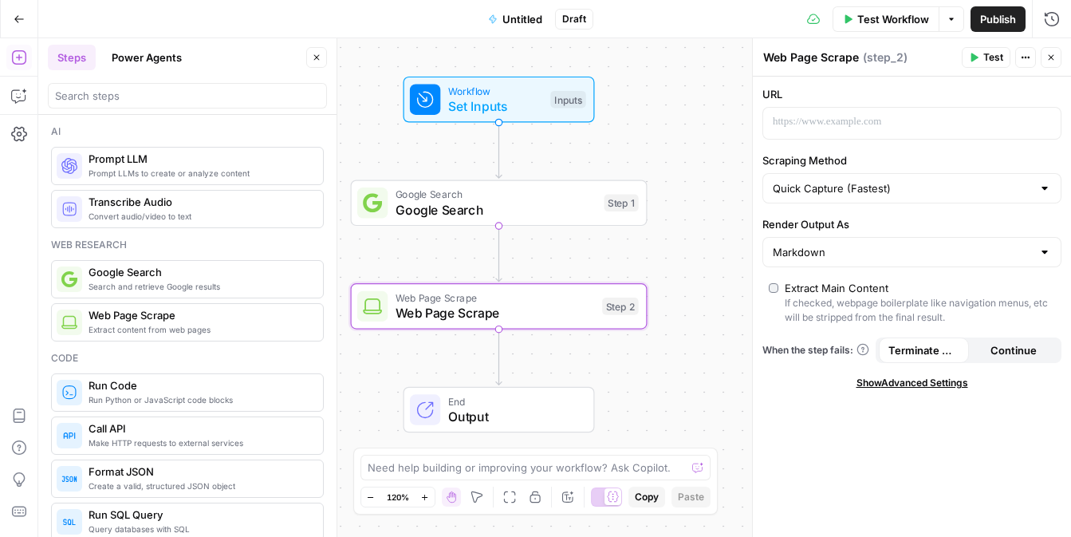
click at [179, 172] on span "Prompt LLMs to create or analyze content" at bounding box center [200, 173] width 222 height 13
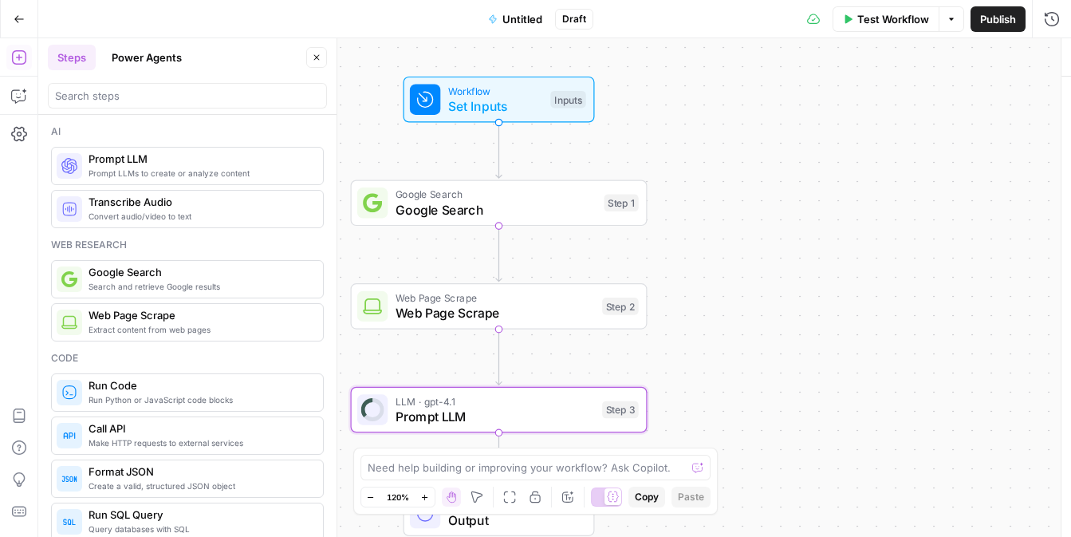
type textarea "Prompt LLM"
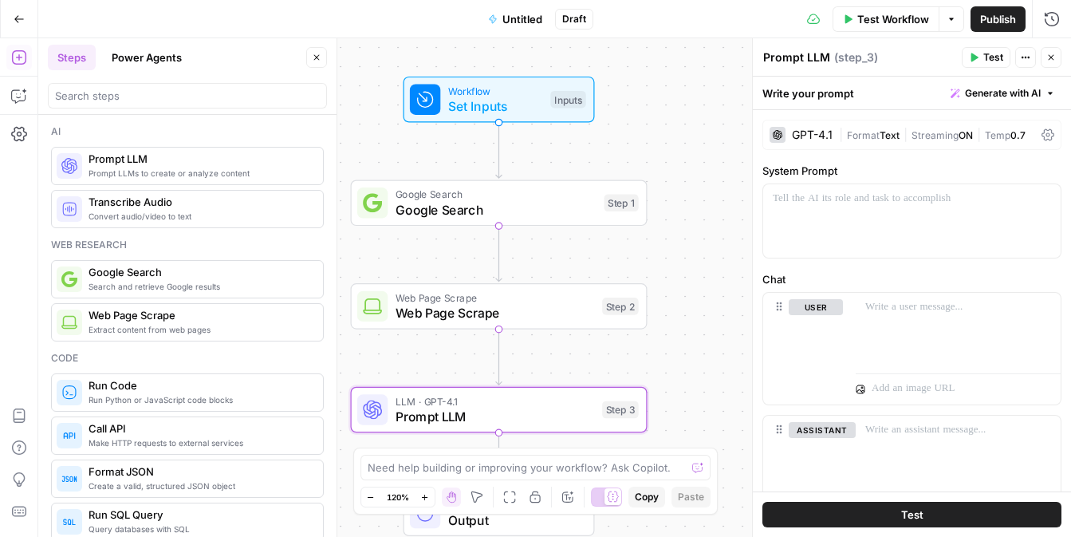
click at [944, 60] on button "Close" at bounding box center [1051, 57] width 21 height 21
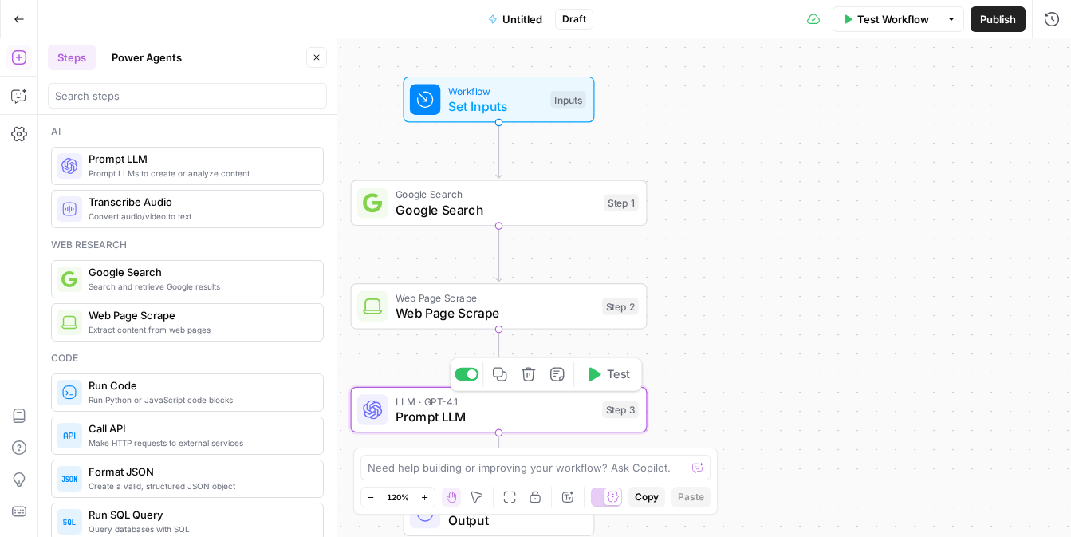
click at [585, 398] on span "LLM · GPT-4.1" at bounding box center [495, 400] width 199 height 15
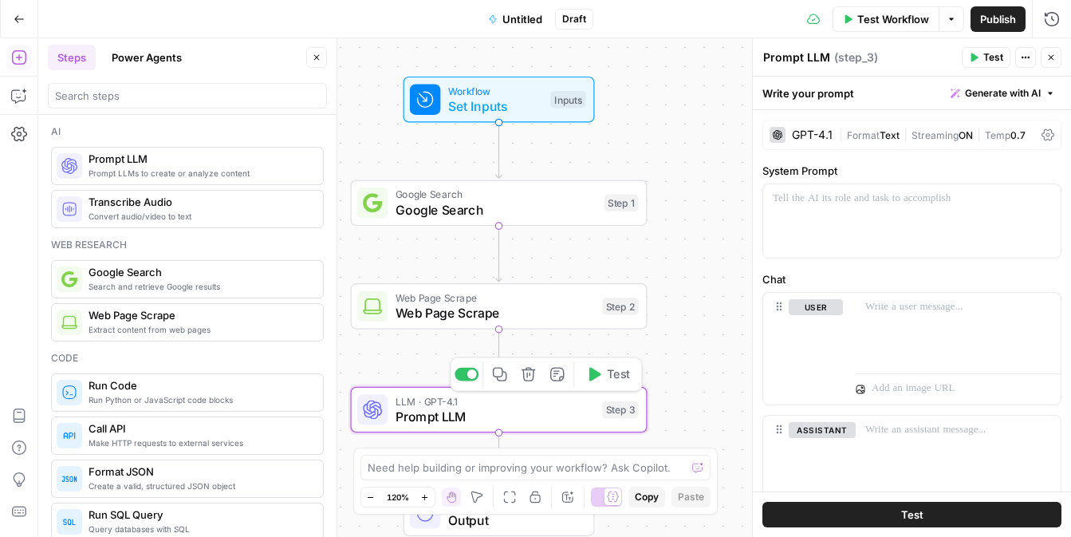
click at [530, 378] on icon "button" at bounding box center [528, 374] width 15 height 15
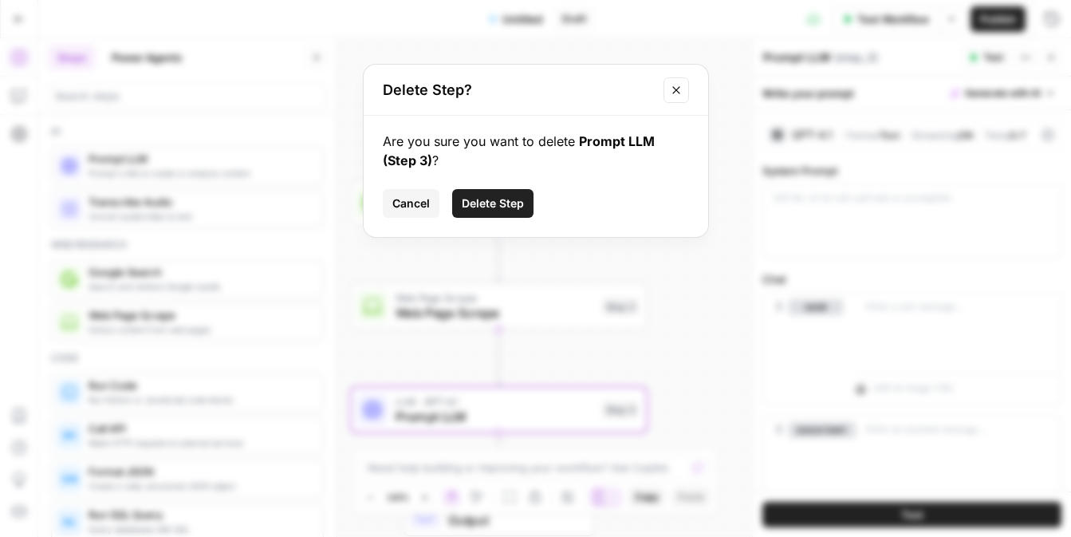
click at [499, 211] on button "Delete Step" at bounding box center [492, 203] width 81 height 29
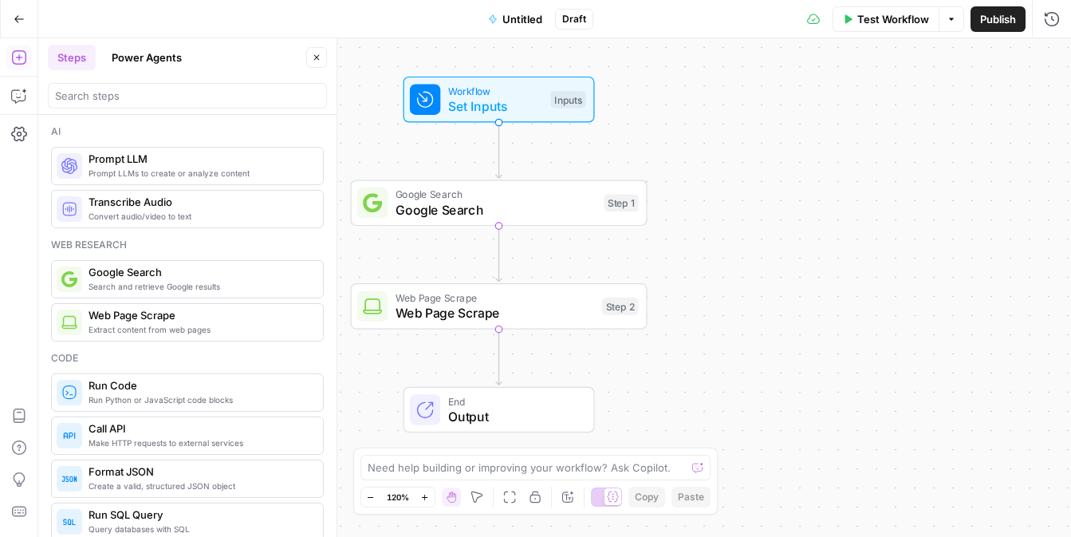
click at [511, 298] on span "Web Page Scrape" at bounding box center [495, 297] width 199 height 15
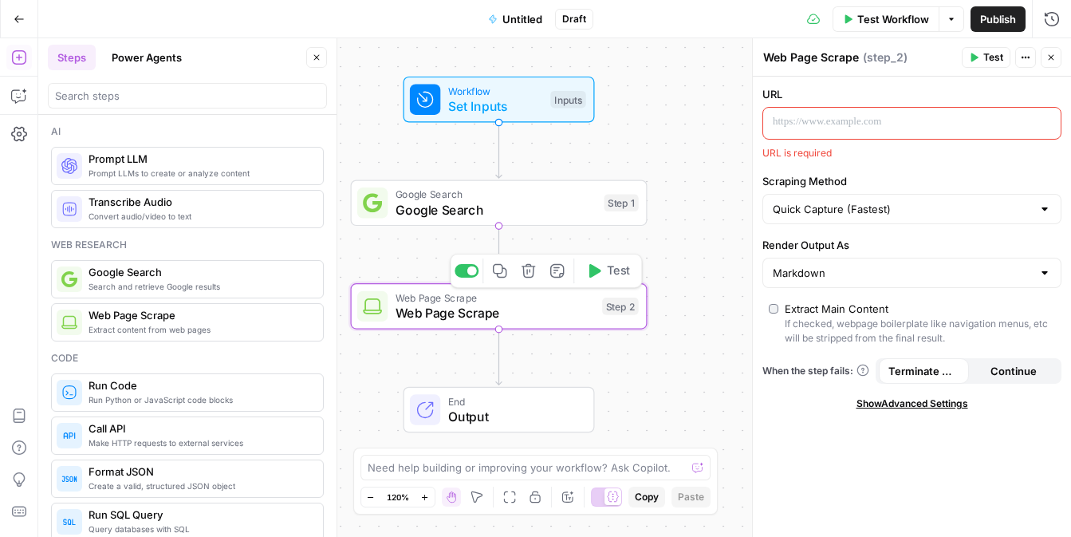
click at [530, 270] on icon "button" at bounding box center [529, 271] width 14 height 14
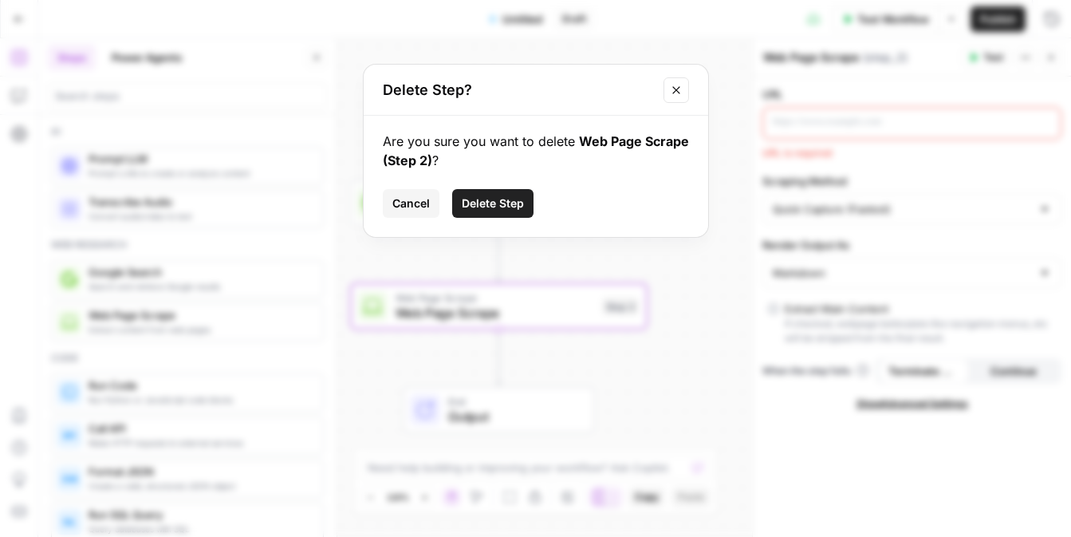
click at [519, 199] on span "Delete Step" at bounding box center [493, 203] width 62 height 16
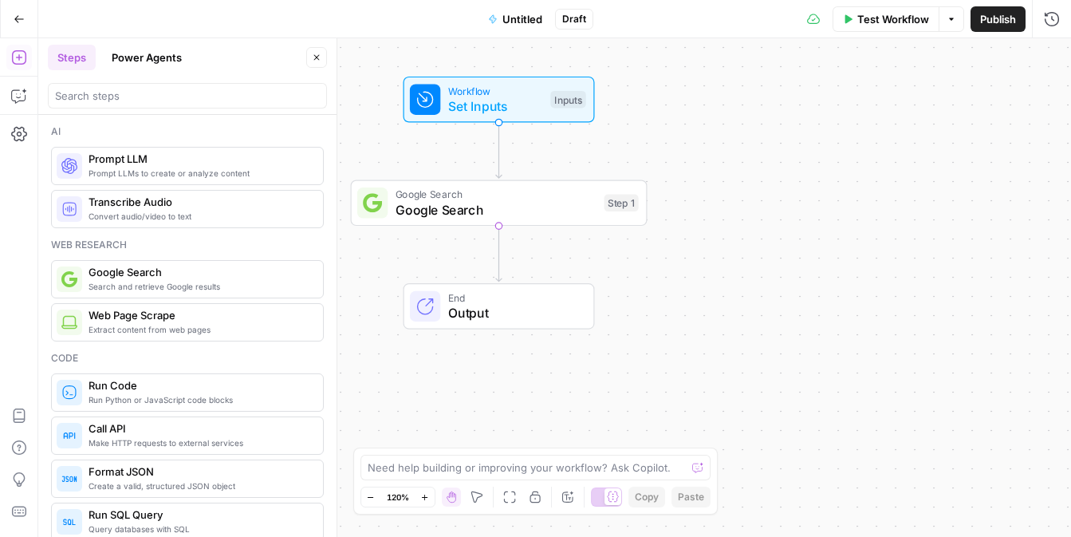
scroll to position [31, 0]
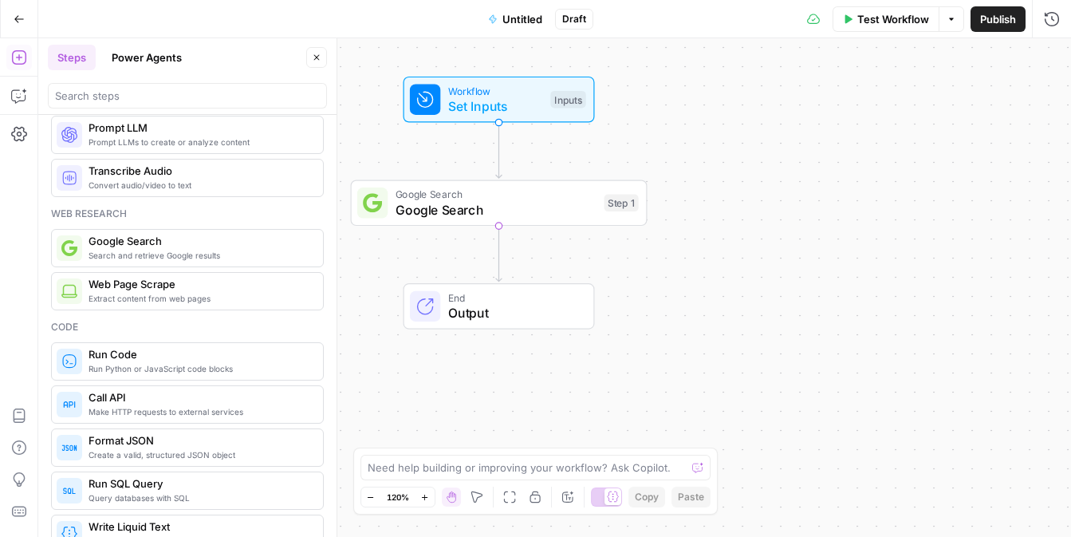
click at [209, 186] on span "Convert audio/video to text" at bounding box center [200, 185] width 222 height 13
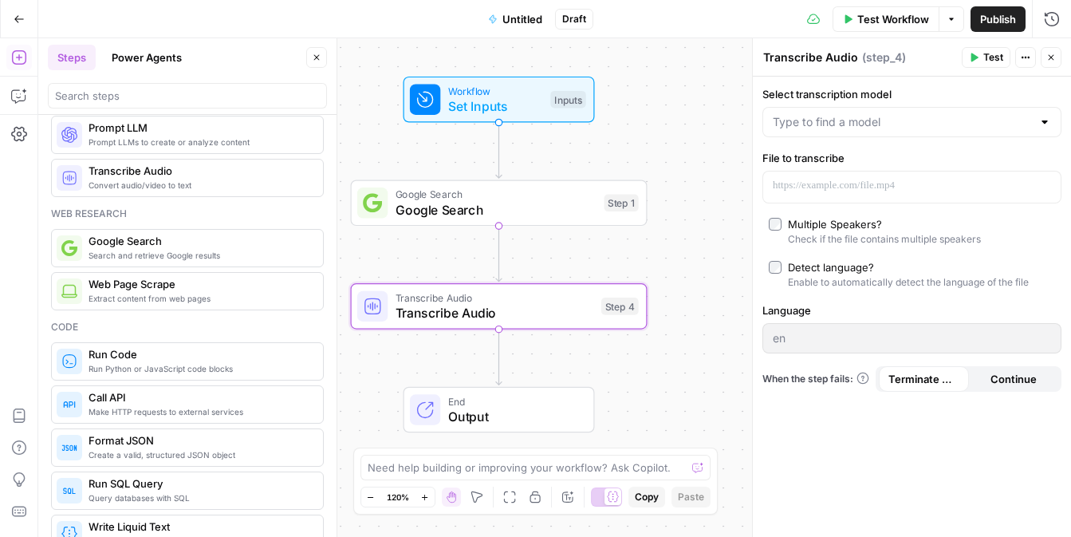
scroll to position [0, 0]
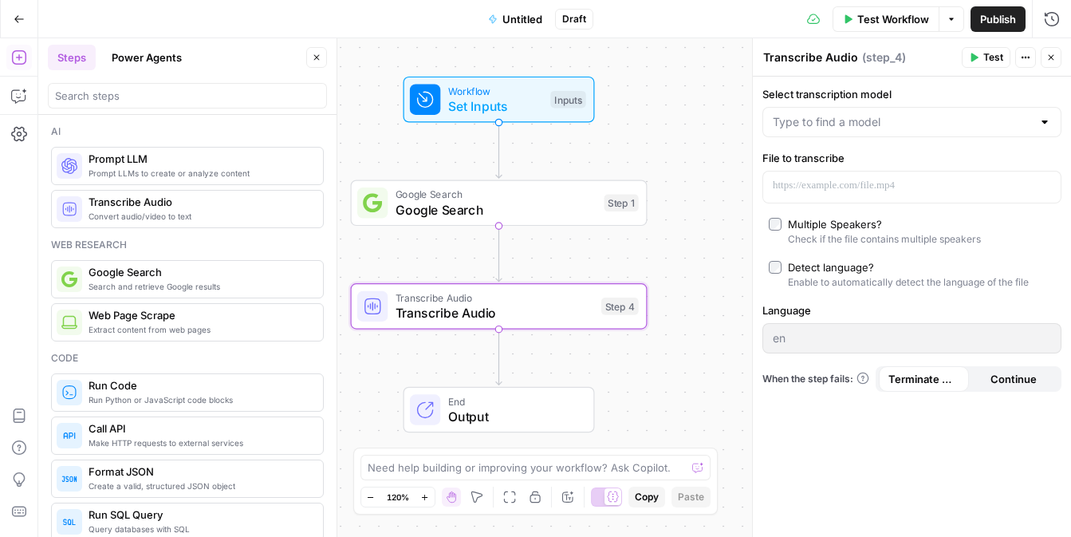
click at [184, 178] on span "Prompt LLMs to create or analyze content" at bounding box center [200, 173] width 222 height 13
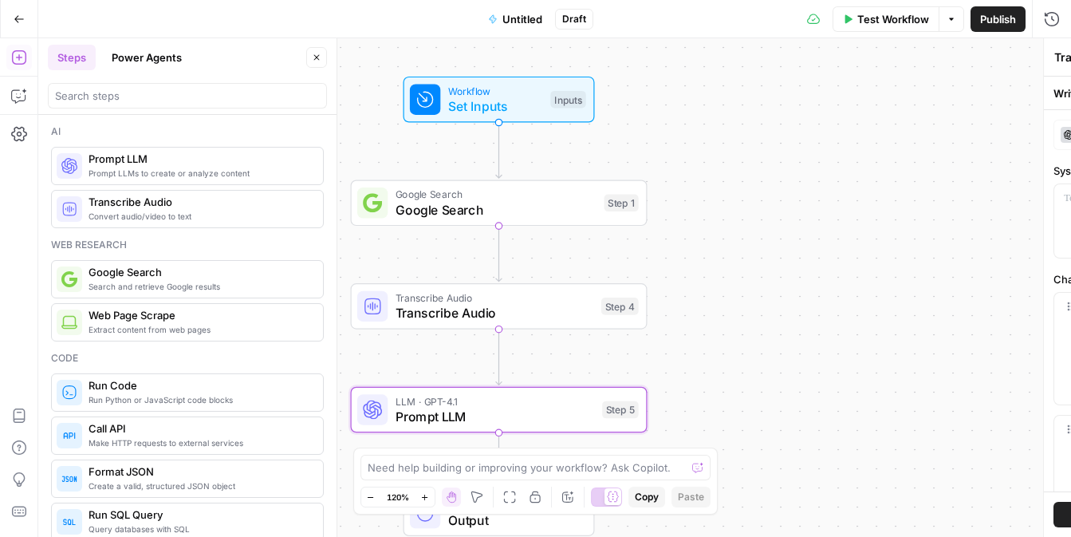
type textarea "Prompt LLM"
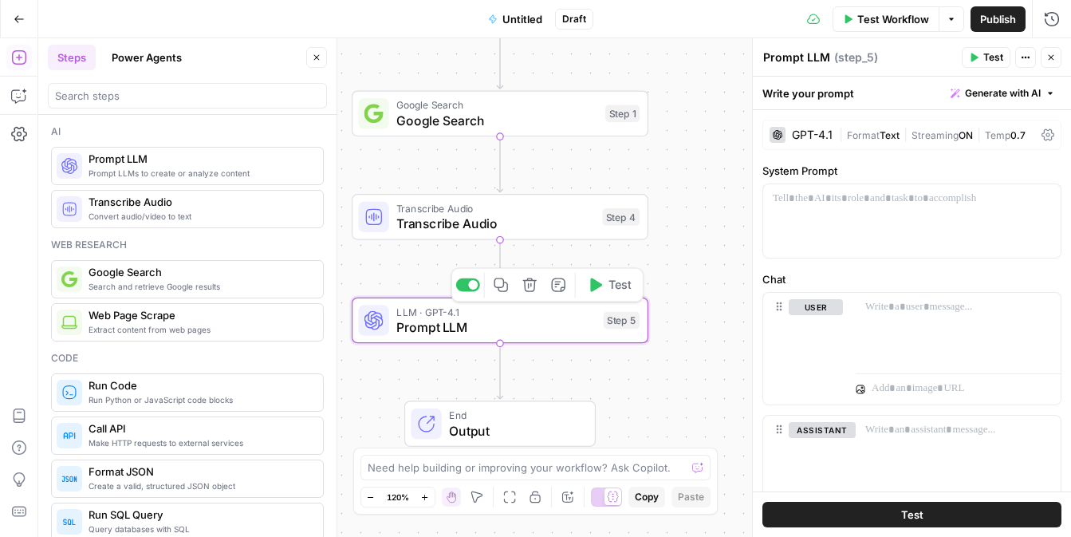
click at [534, 290] on icon "button" at bounding box center [530, 285] width 14 height 14
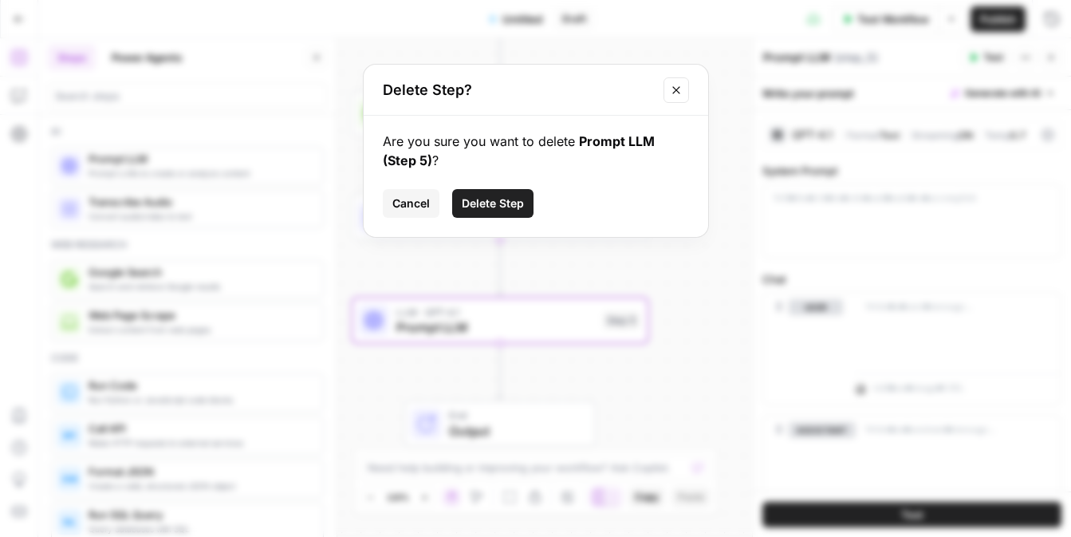
click at [519, 201] on span "Delete Step" at bounding box center [493, 203] width 62 height 16
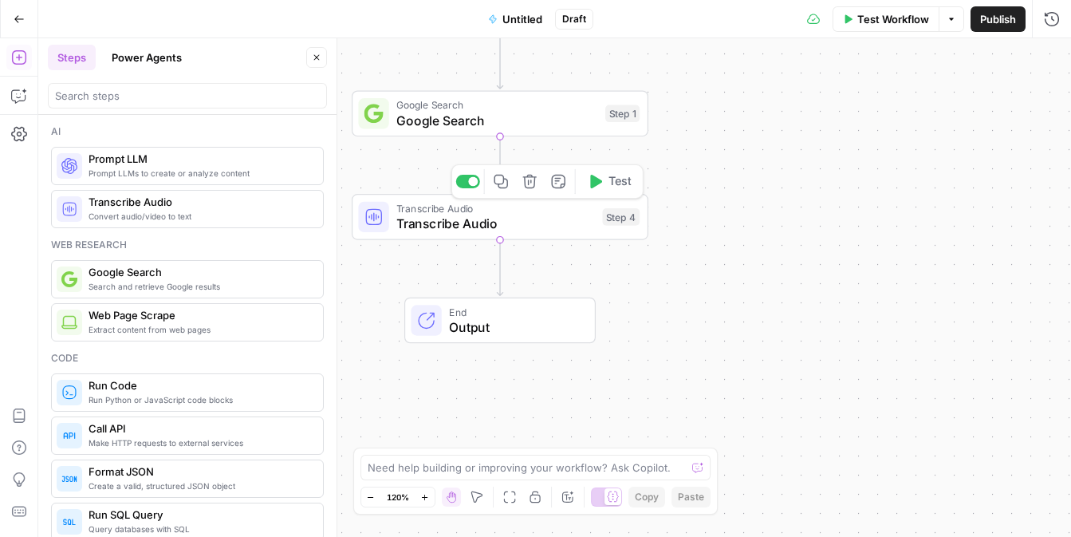
click at [539, 188] on button "Delete step" at bounding box center [530, 181] width 25 height 25
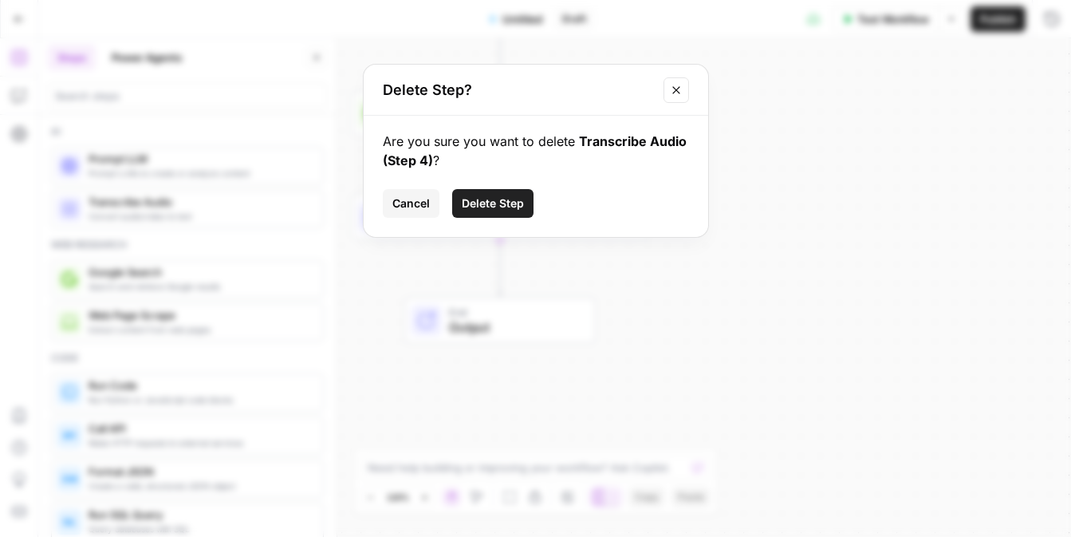
click at [507, 191] on button "Delete Step" at bounding box center [492, 203] width 81 height 29
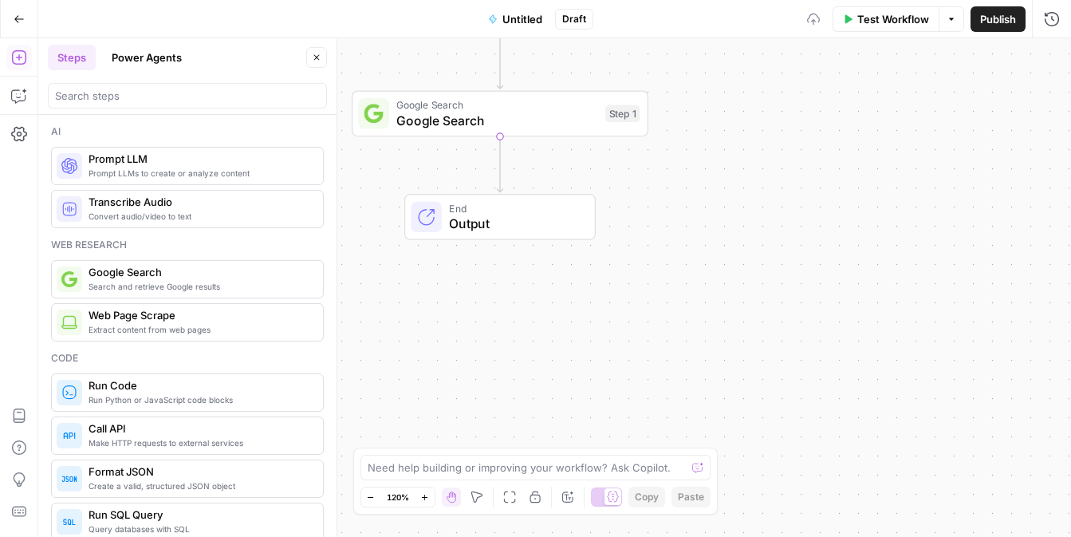
click at [515, 123] on span "Google Search" at bounding box center [496, 120] width 201 height 19
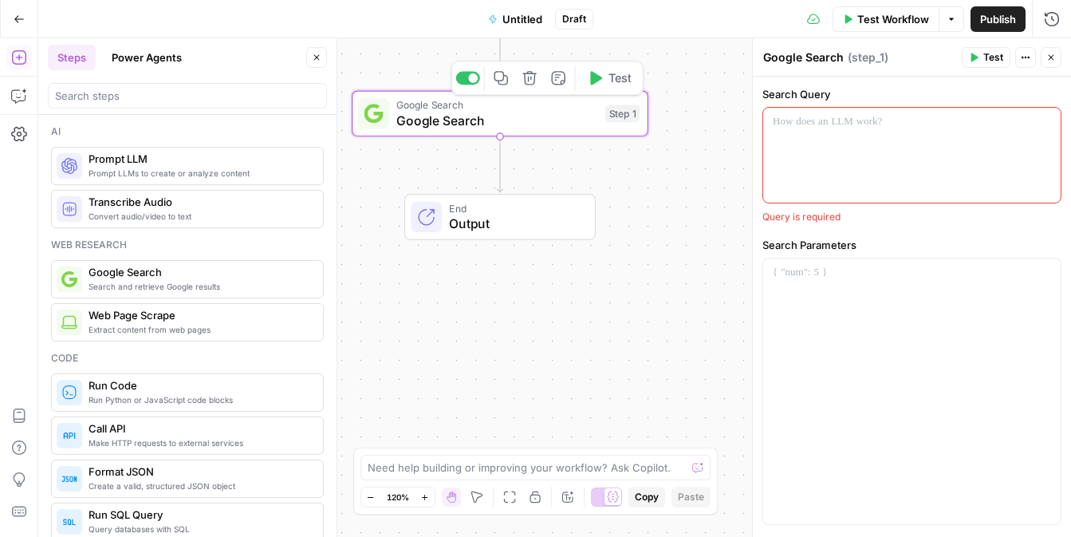
click at [525, 89] on button "Delete step" at bounding box center [530, 77] width 25 height 25
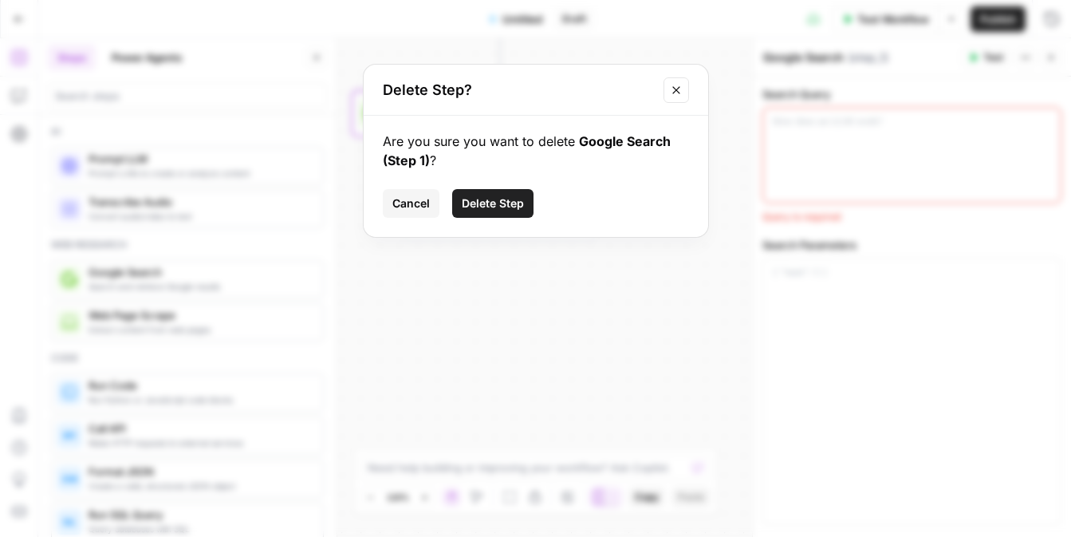
click at [502, 197] on span "Delete Step" at bounding box center [493, 203] width 62 height 16
